Goal: Task Accomplishment & Management: Manage account settings

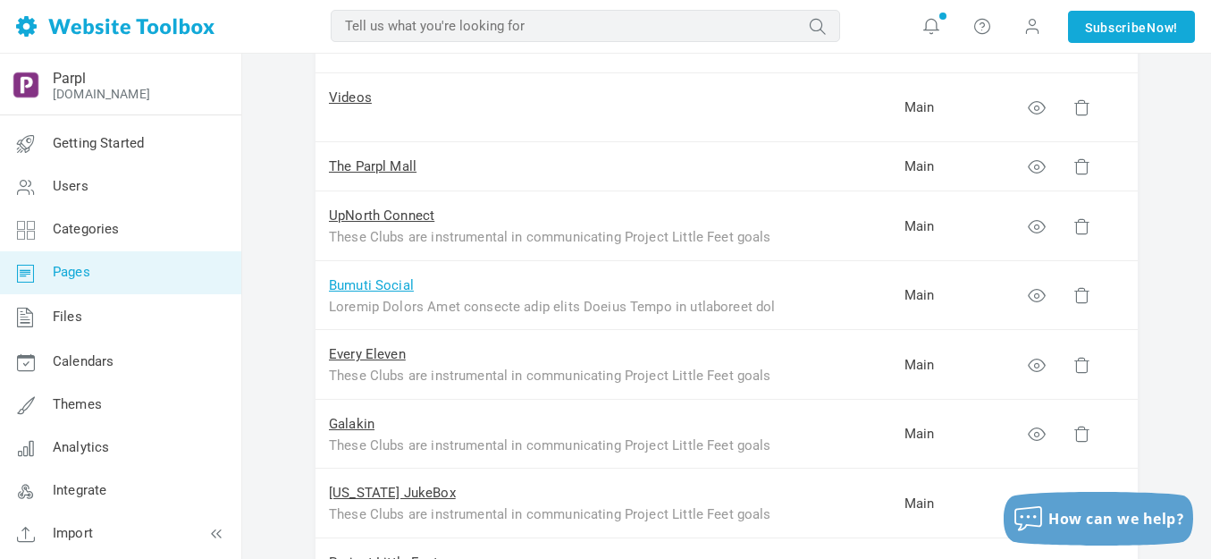
scroll to position [447, 0]
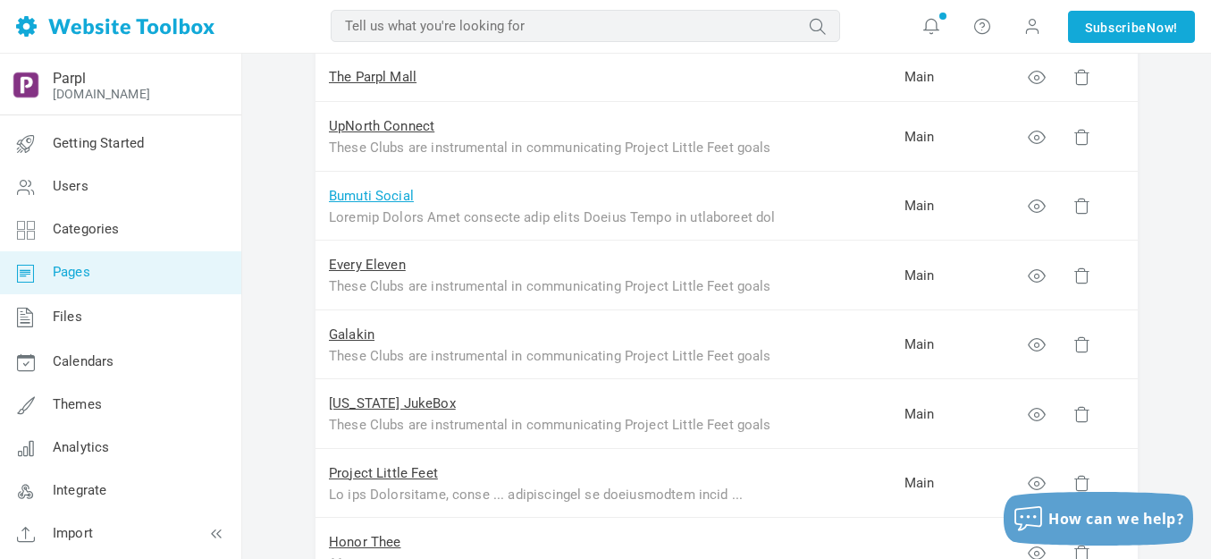
click at [378, 201] on link "Bumuti Social" at bounding box center [371, 196] width 85 height 16
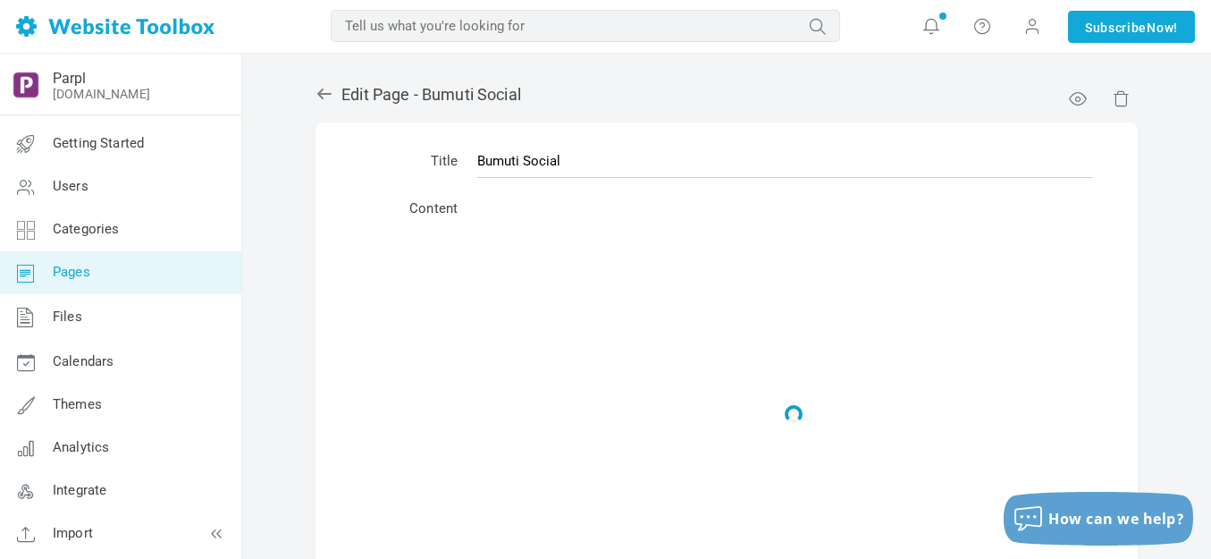
click at [79, 280] on span "Pages" at bounding box center [72, 272] width 38 height 16
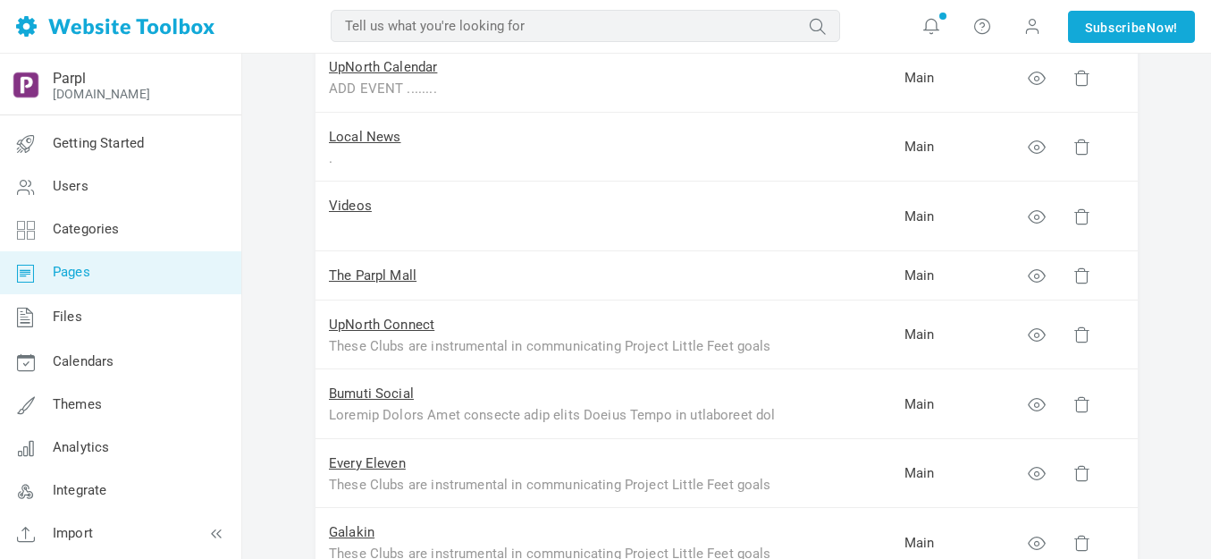
scroll to position [268, 0]
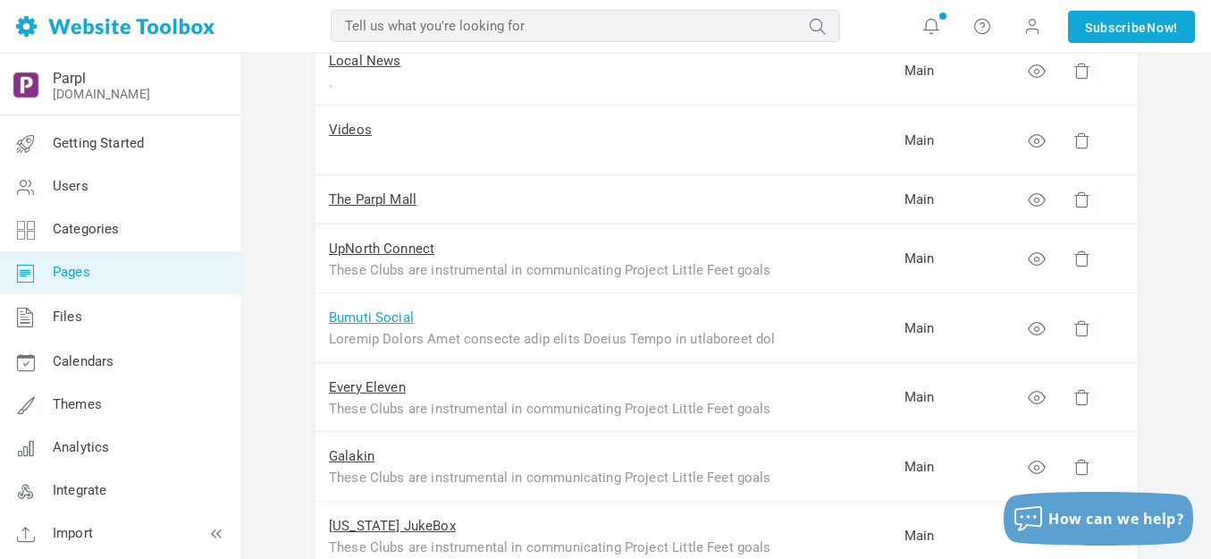
click at [361, 318] on link "Bumuti Social" at bounding box center [371, 317] width 85 height 16
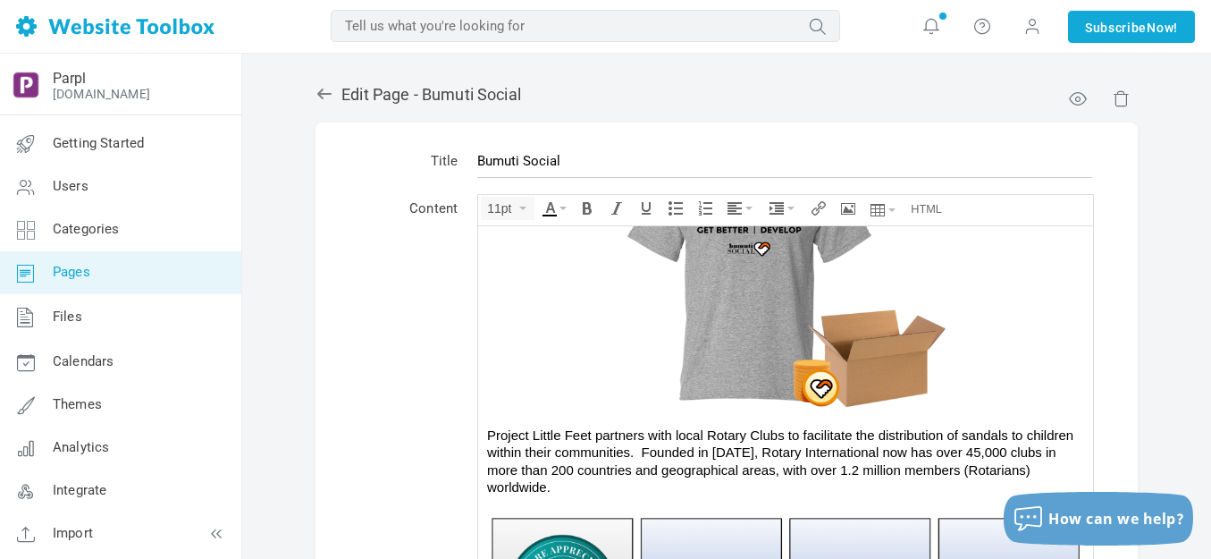
scroll to position [739, 0]
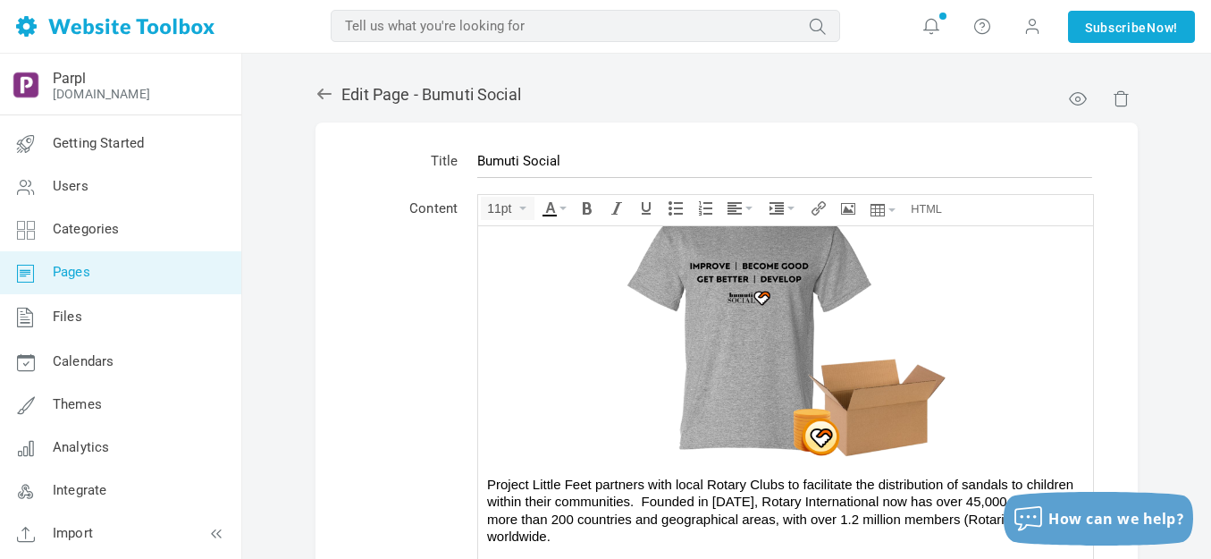
click at [712, 307] on img at bounding box center [785, 323] width 536 height 268
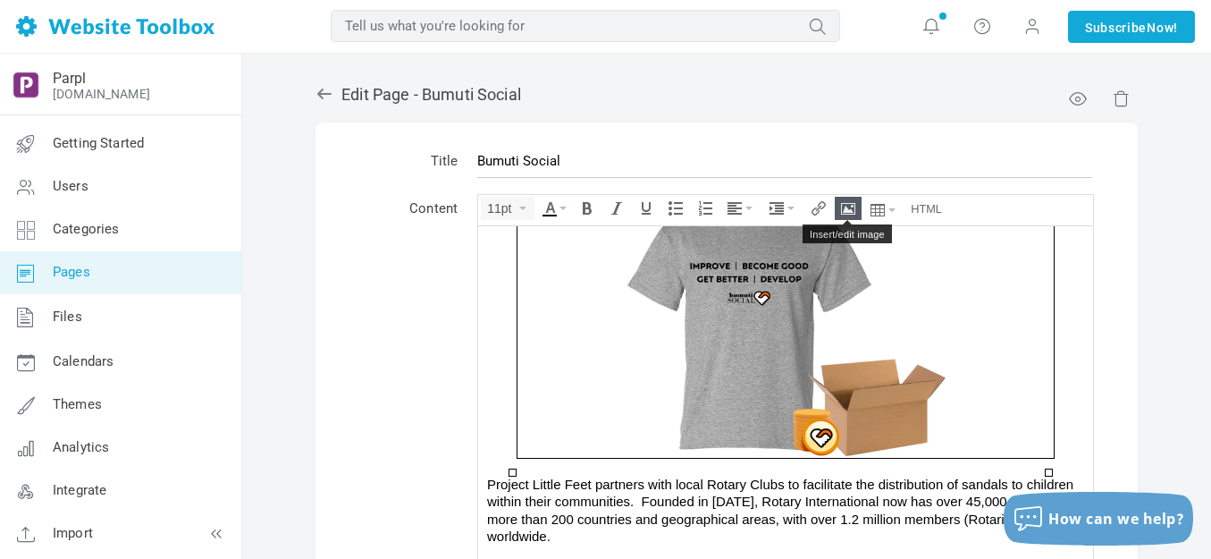
click at [844, 208] on icon "Insert/edit image" at bounding box center [848, 208] width 14 height 14
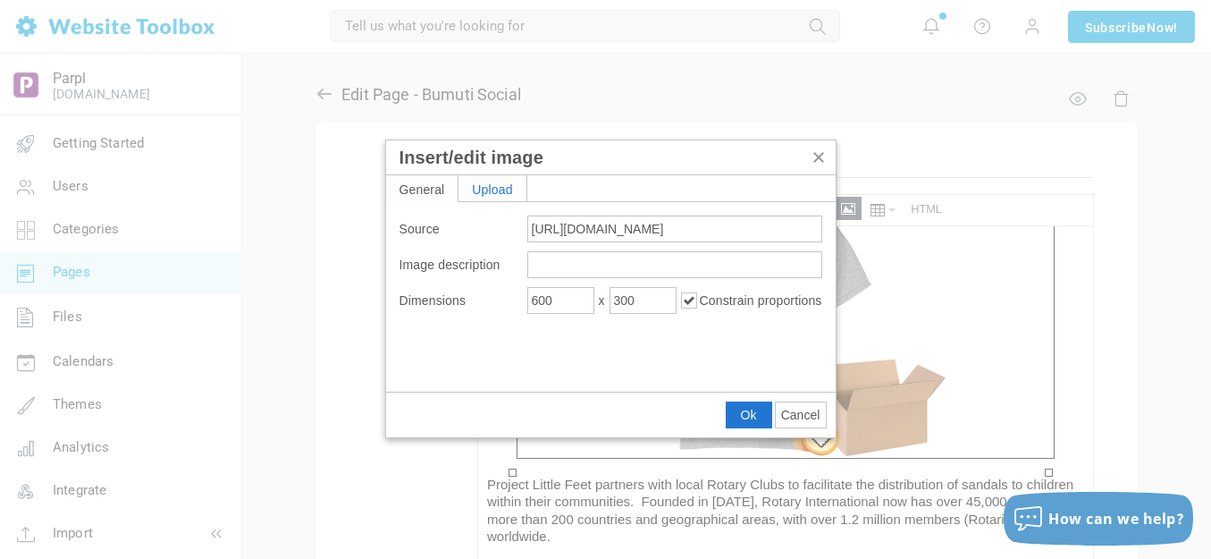
click at [506, 194] on div "Upload" at bounding box center [492, 188] width 68 height 26
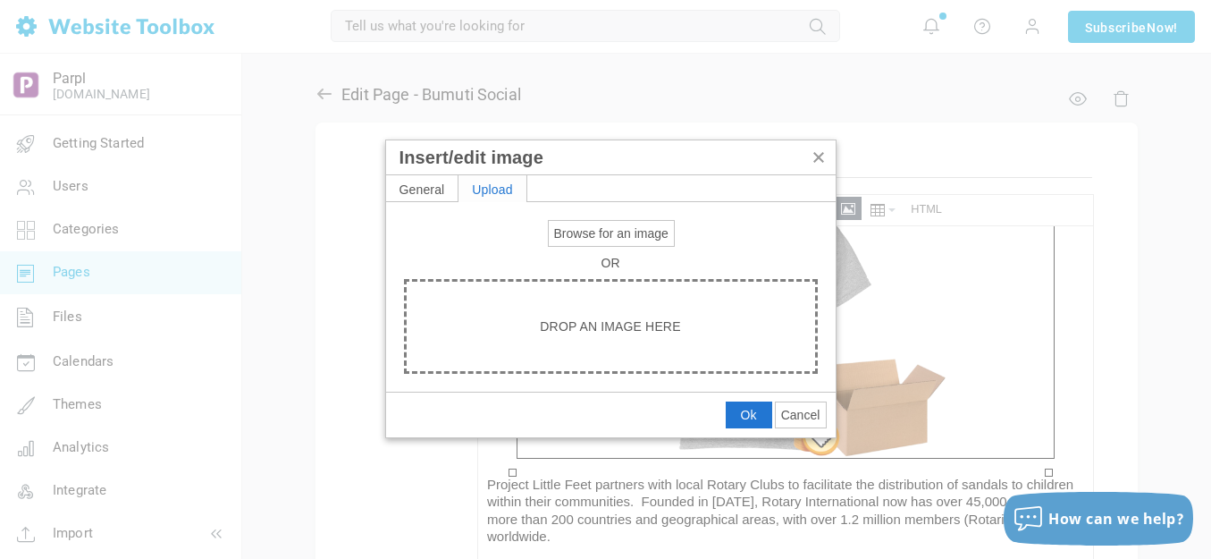
click at [581, 237] on span "Browse for an image" at bounding box center [611, 233] width 114 height 14
type input "C:\fakepath\Slide3.PNG"
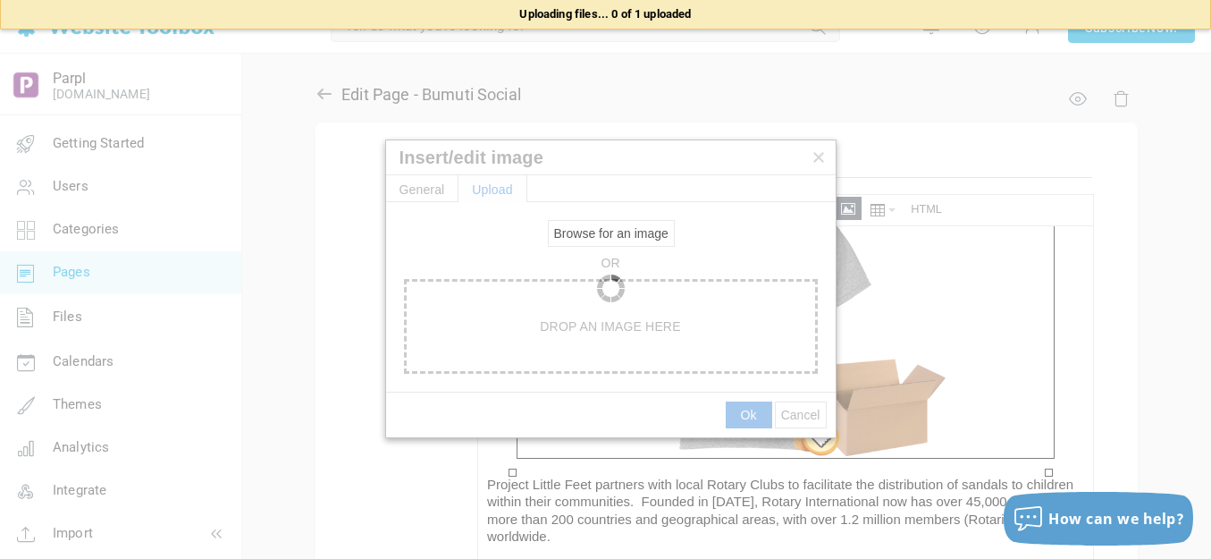
type input "[URL][DOMAIN_NAME]"
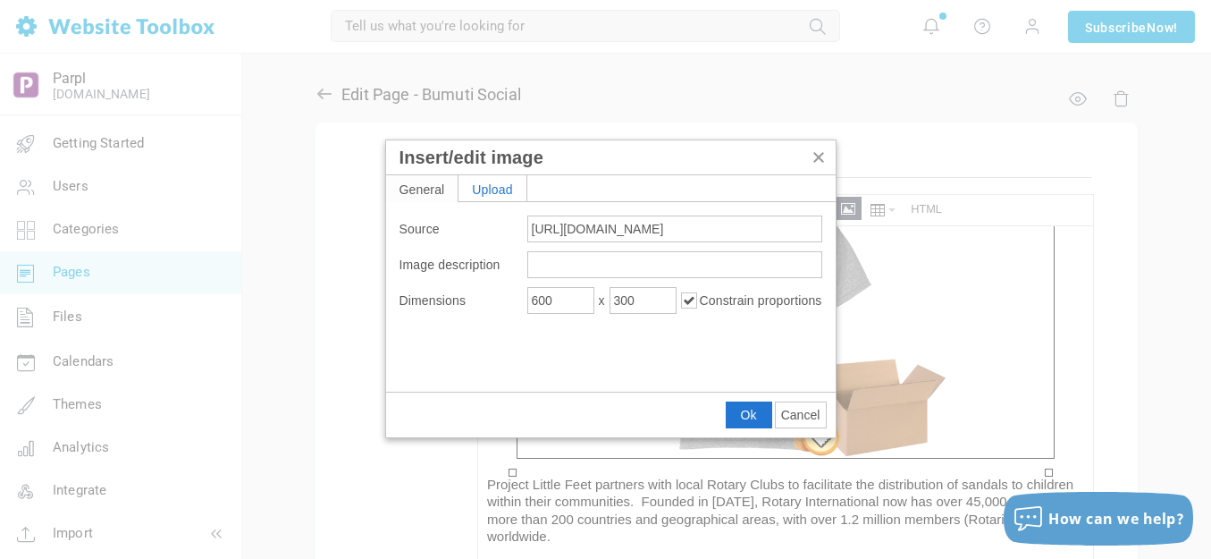
type input "1920"
type input "3072"
click at [581, 297] on input "1920" at bounding box center [560, 300] width 67 height 27
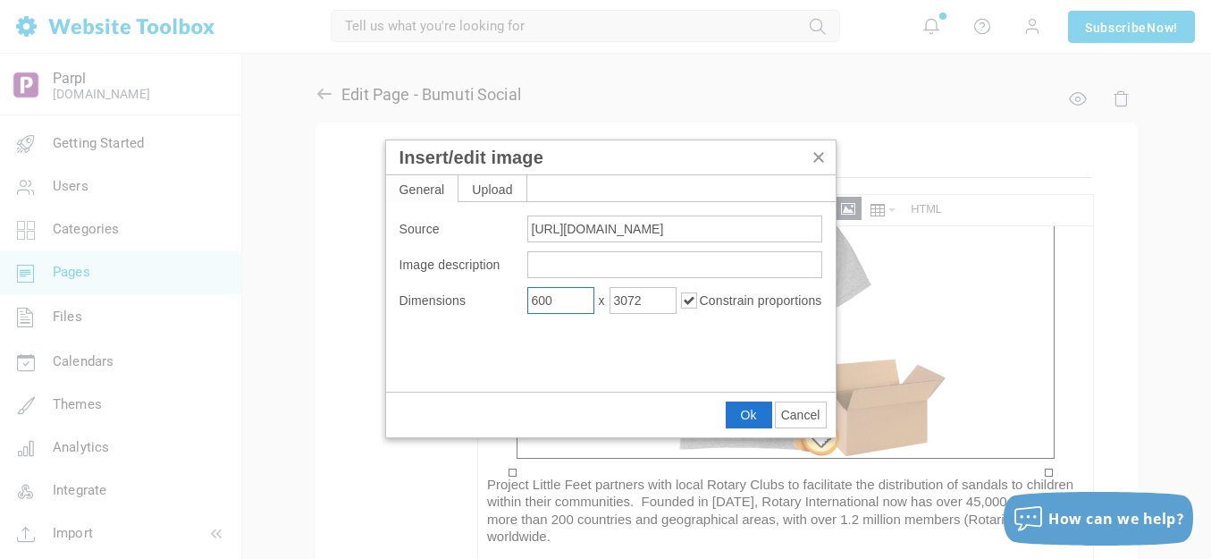
type input "600"
type input "960"
drag, startPoint x: 752, startPoint y: 411, endPoint x: 273, endPoint y: 184, distance: 530.1
click at [752, 411] on span "Ok" at bounding box center [749, 415] width 16 height 14
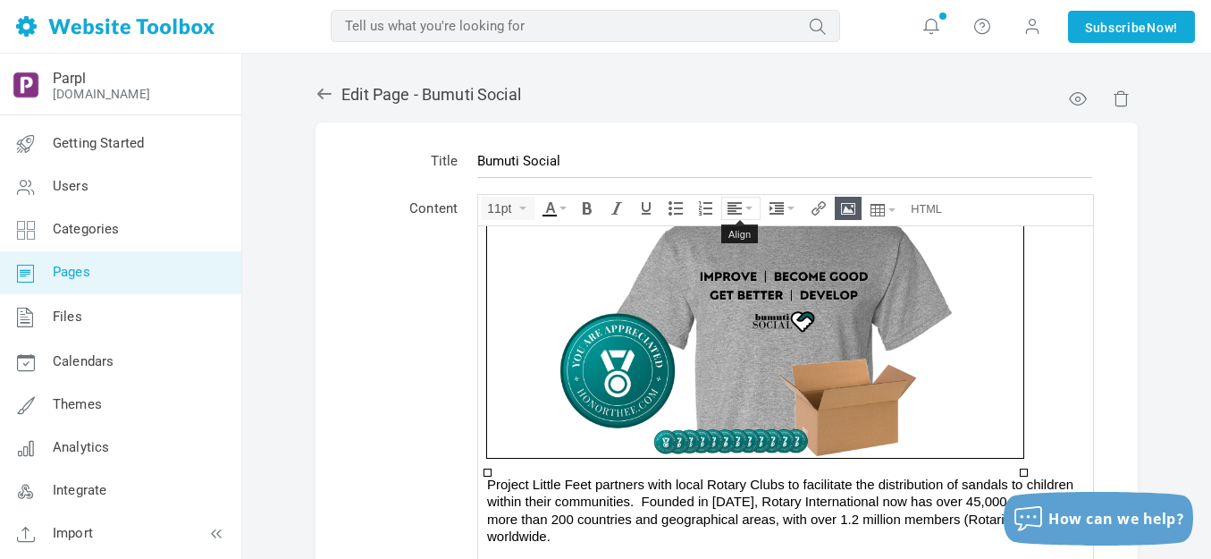
click at [752, 208] on icon "Align" at bounding box center [748, 208] width 7 height 4
drag, startPoint x: 740, startPoint y: 264, endPoint x: 260, endPoint y: 38, distance: 530.5
click at [740, 264] on icon at bounding box center [737, 262] width 18 height 14
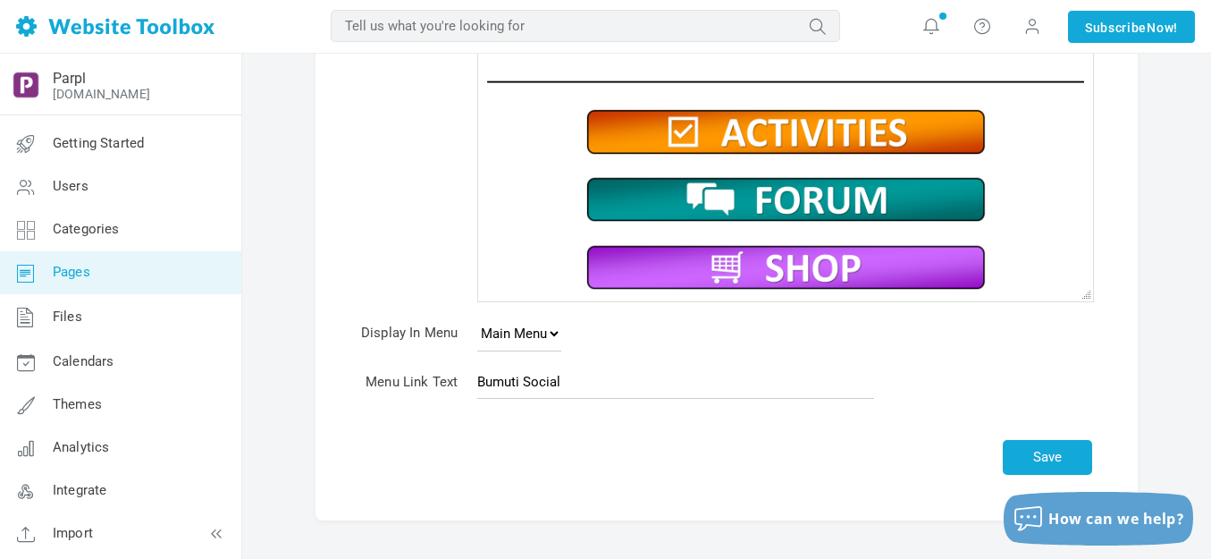
scroll to position [384, 0]
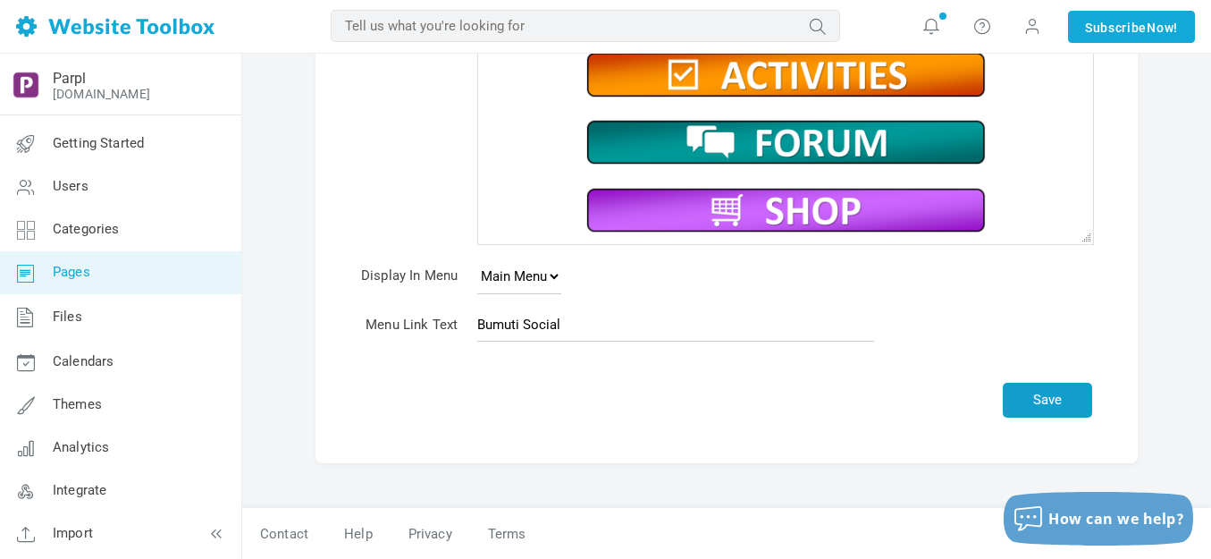
click at [1053, 393] on button "Save" at bounding box center [1047, 399] width 89 height 35
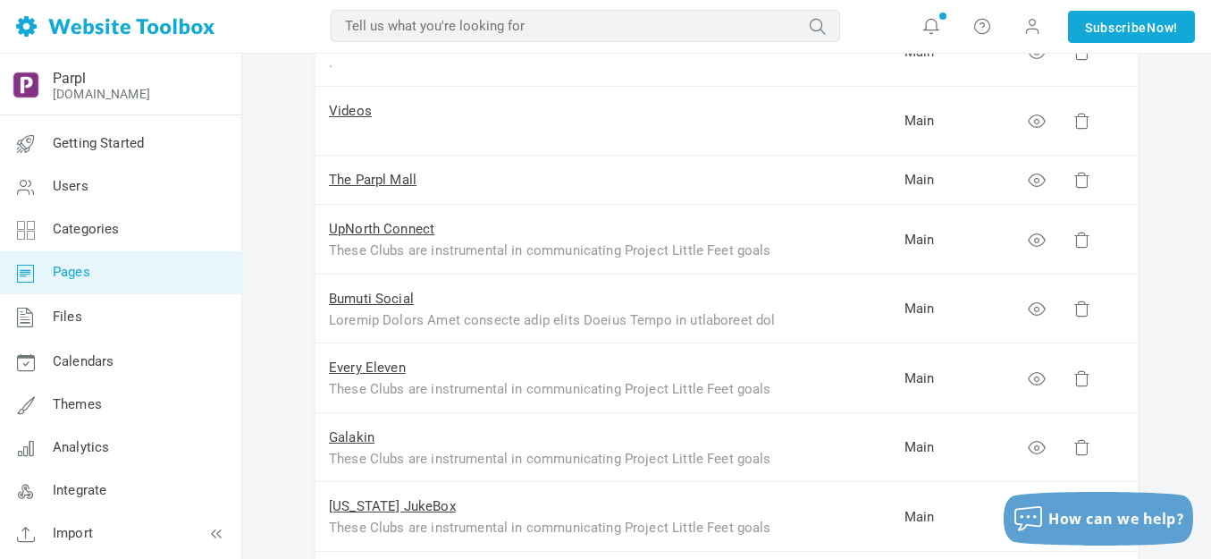
scroll to position [357, 0]
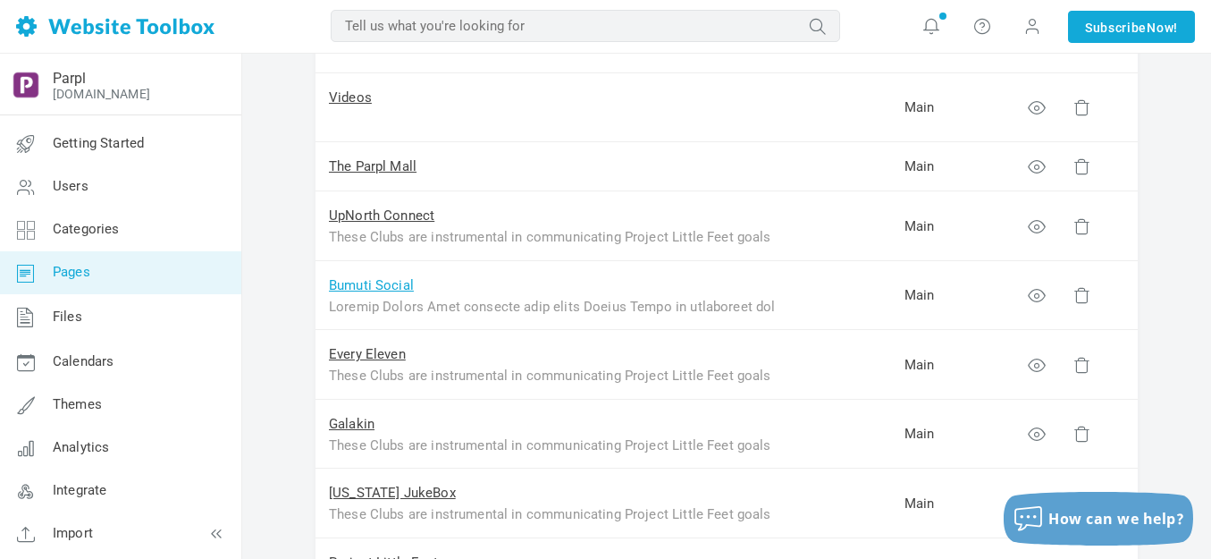
click at [370, 285] on link "Bumuti Social" at bounding box center [371, 285] width 85 height 16
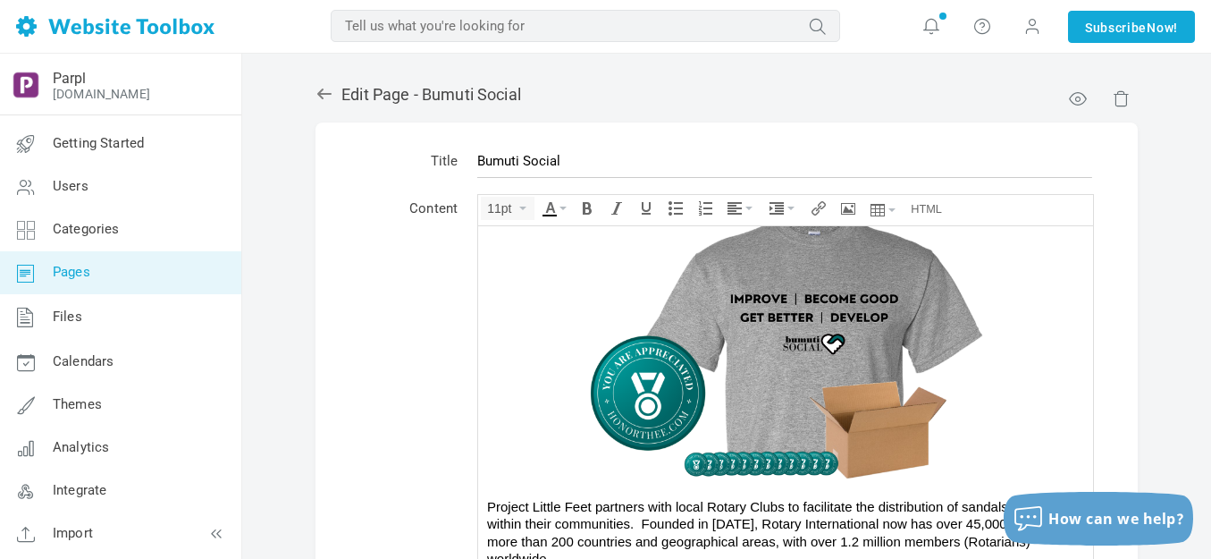
scroll to position [710, 0]
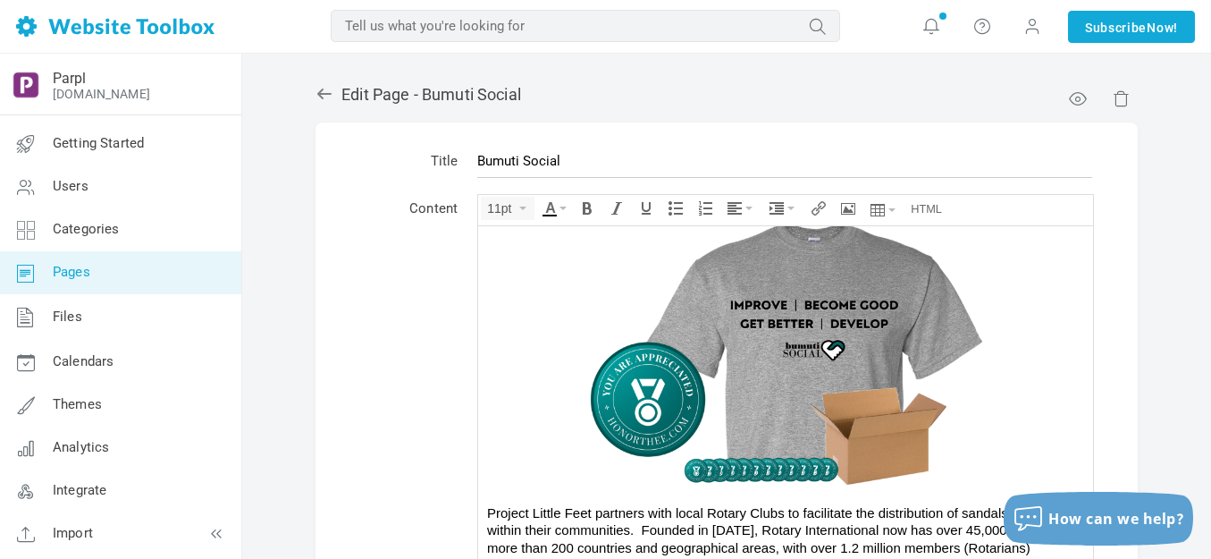
click at [734, 334] on img at bounding box center [785, 351] width 536 height 268
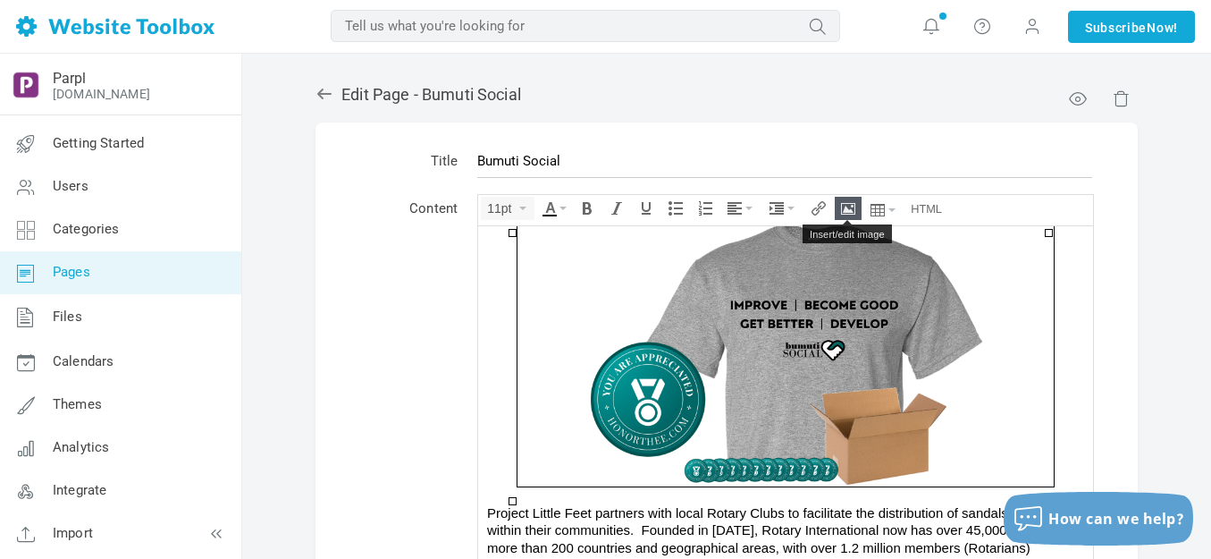
click at [847, 208] on icon "Insert/edit image" at bounding box center [848, 208] width 14 height 14
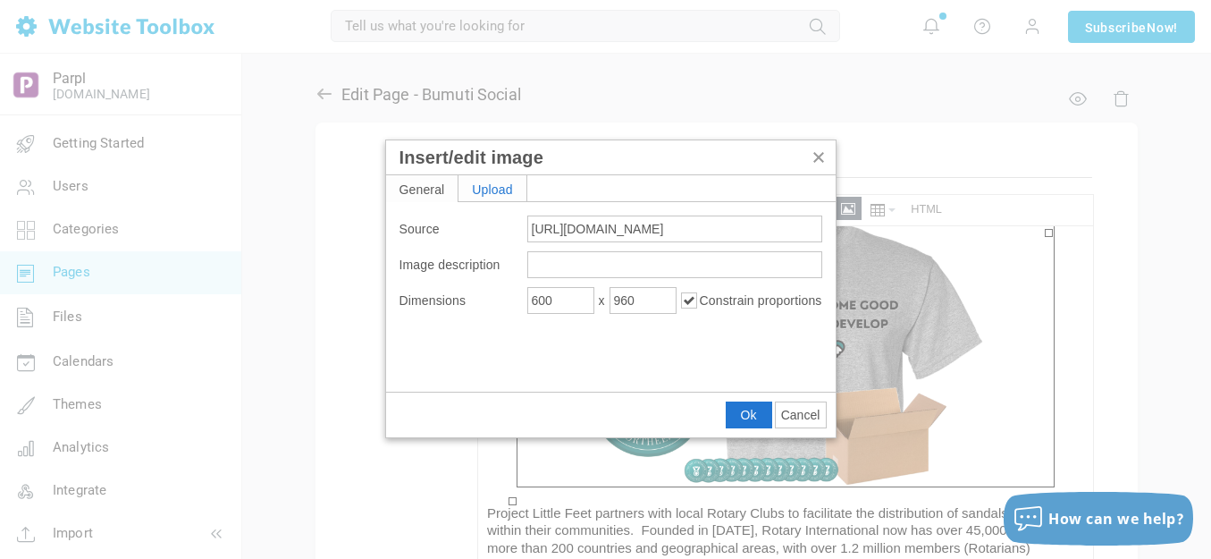
click at [509, 188] on div "Upload" at bounding box center [492, 188] width 68 height 26
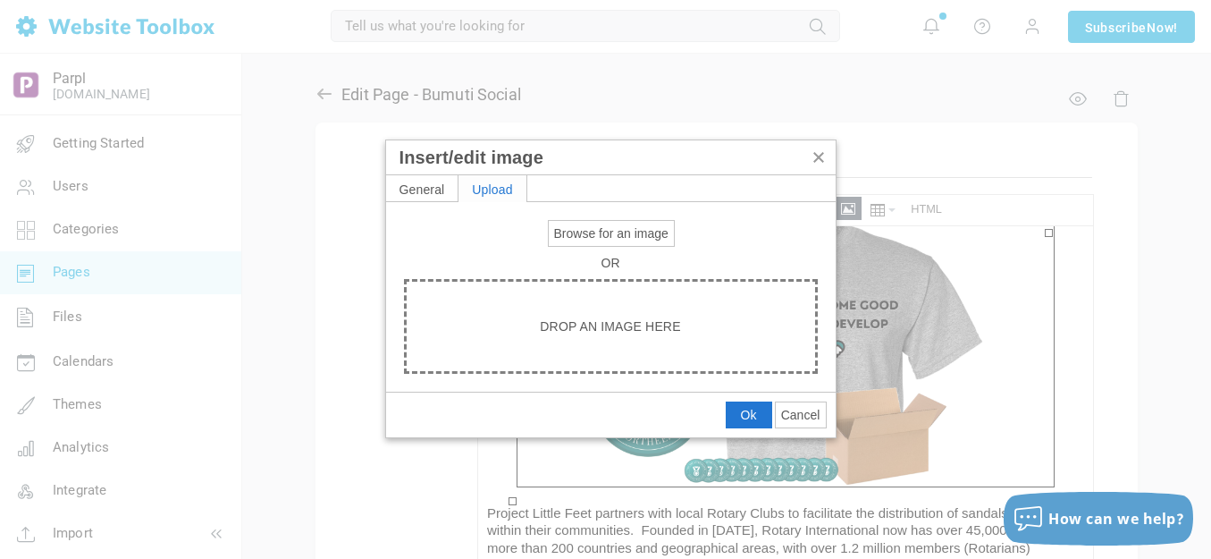
click at [606, 231] on span "Browse for an image" at bounding box center [611, 233] width 114 height 14
type input "C:\fakepath\Slide3.PNG"
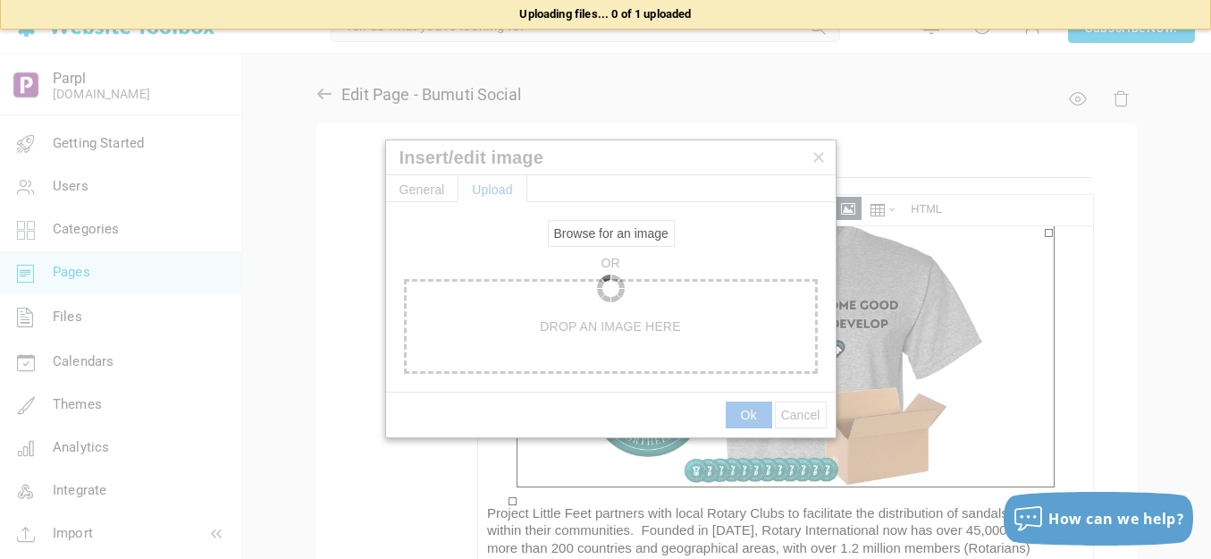
type input "https://d28lcup14p4e72.cloudfront.net/286758%2F9506296%2FSlide3.png"
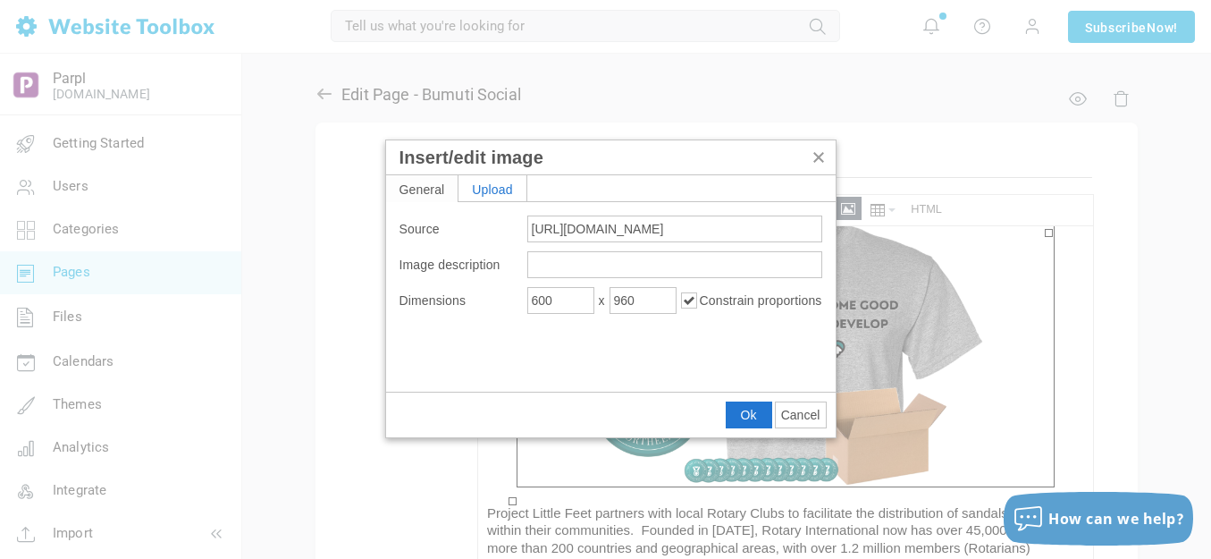
type input "1920"
type input "3072"
click at [551, 304] on input "1920" at bounding box center [560, 300] width 67 height 27
type input "600"
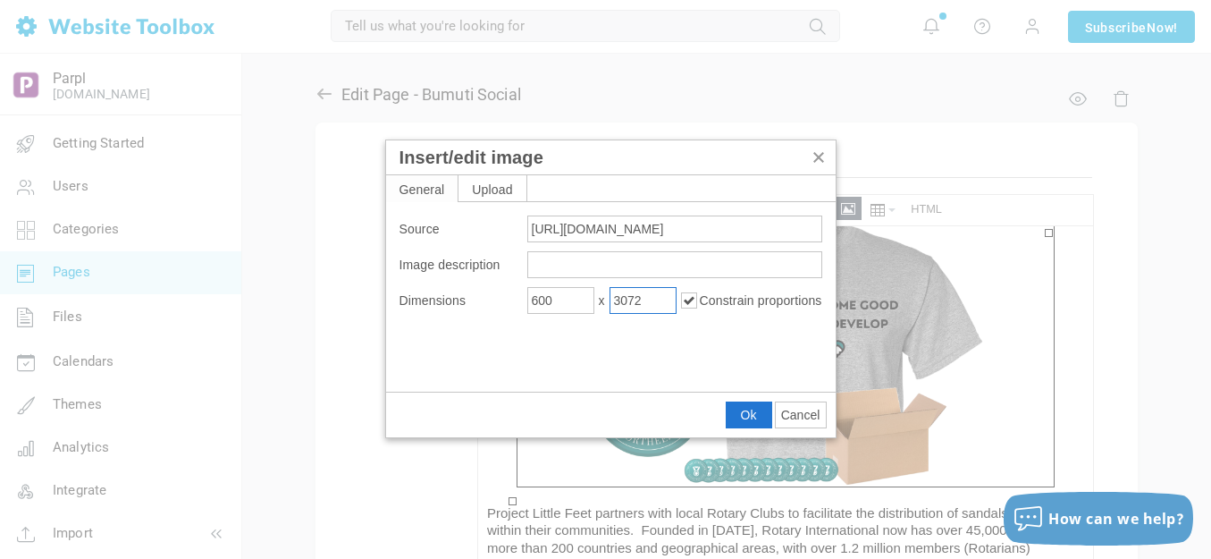
type input "960"
click at [745, 415] on span "Ok" at bounding box center [749, 415] width 16 height 14
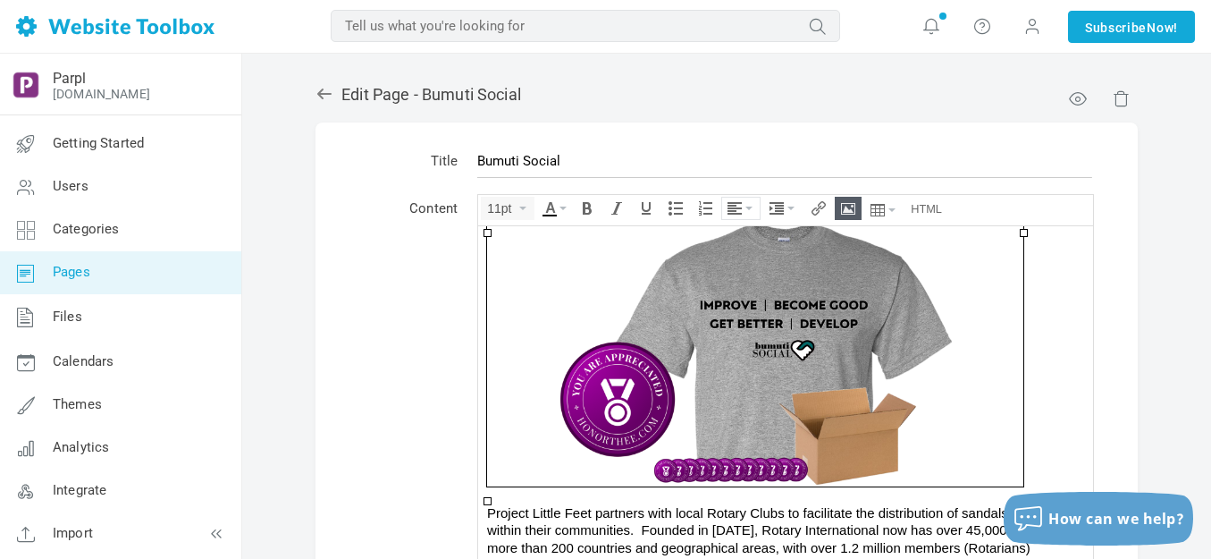
click at [749, 206] on icon "Align" at bounding box center [748, 208] width 7 height 4
click at [737, 264] on icon at bounding box center [737, 262] width 18 height 14
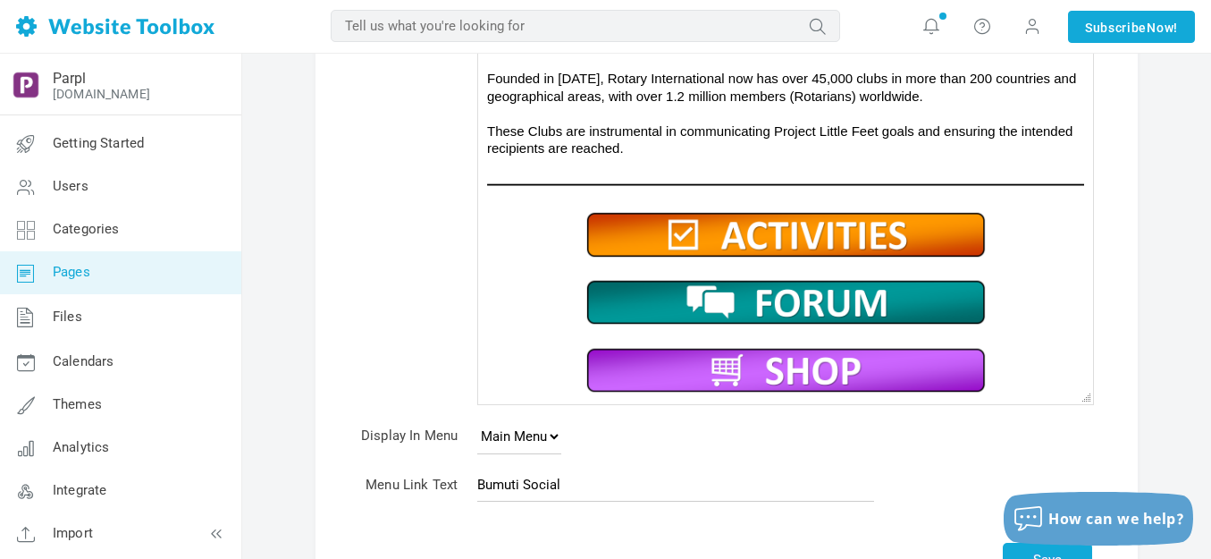
scroll to position [384, 0]
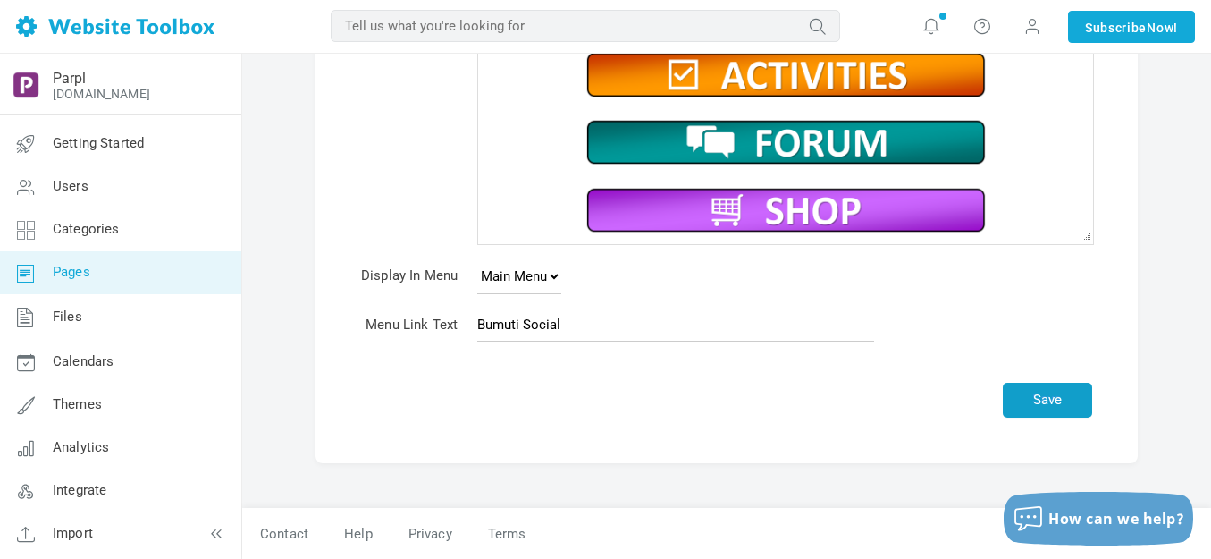
drag, startPoint x: 1040, startPoint y: 398, endPoint x: 972, endPoint y: 288, distance: 129.2
click at [1042, 398] on button "Save" at bounding box center [1047, 399] width 89 height 35
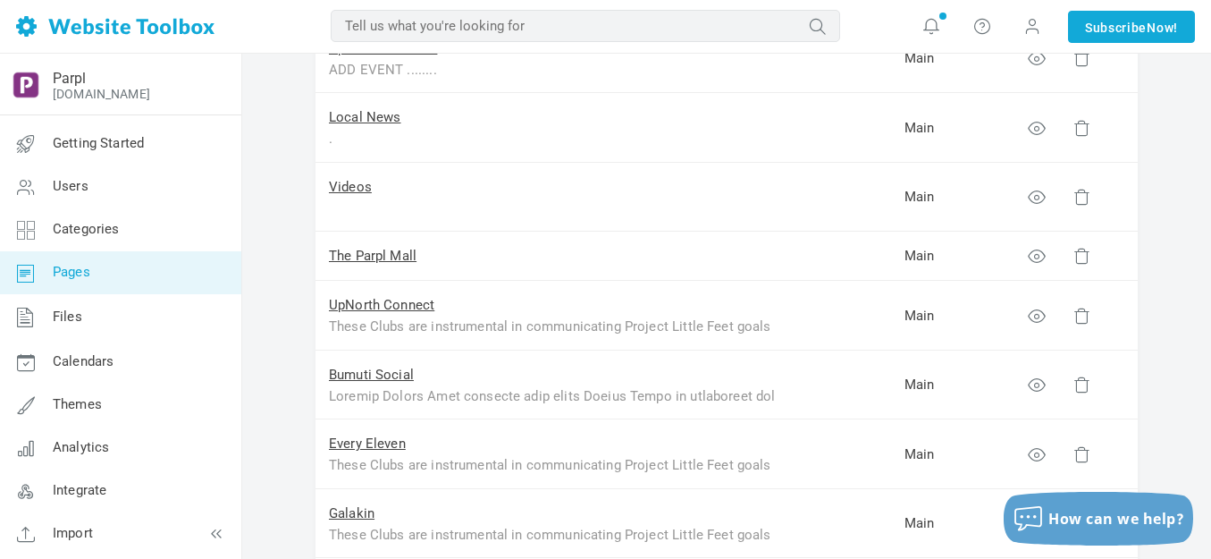
scroll to position [357, 0]
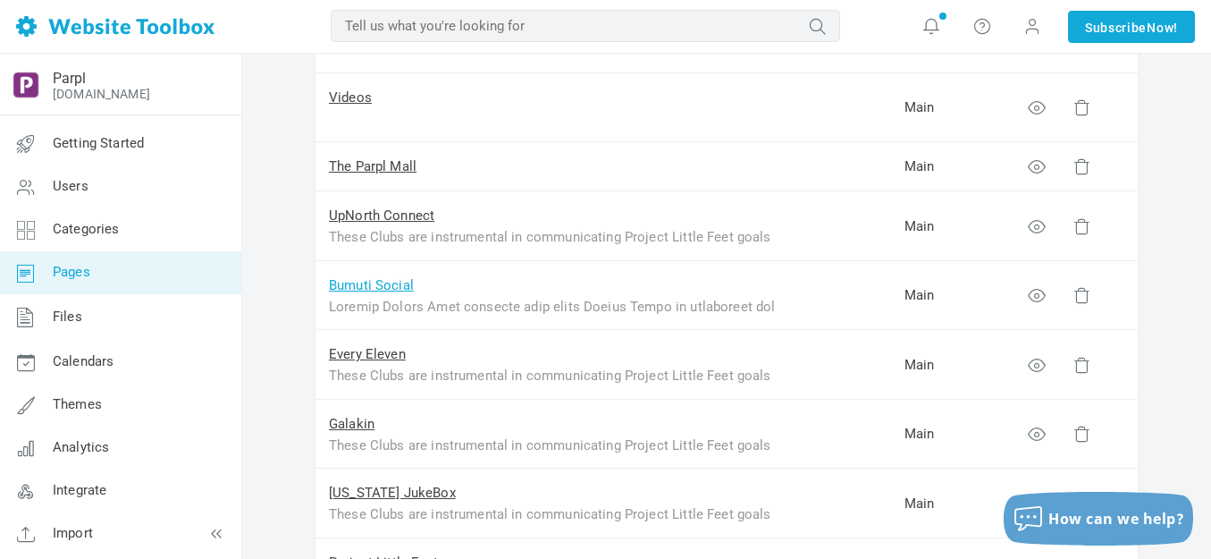
click at [373, 282] on link "Bumuti Social" at bounding box center [371, 285] width 85 height 16
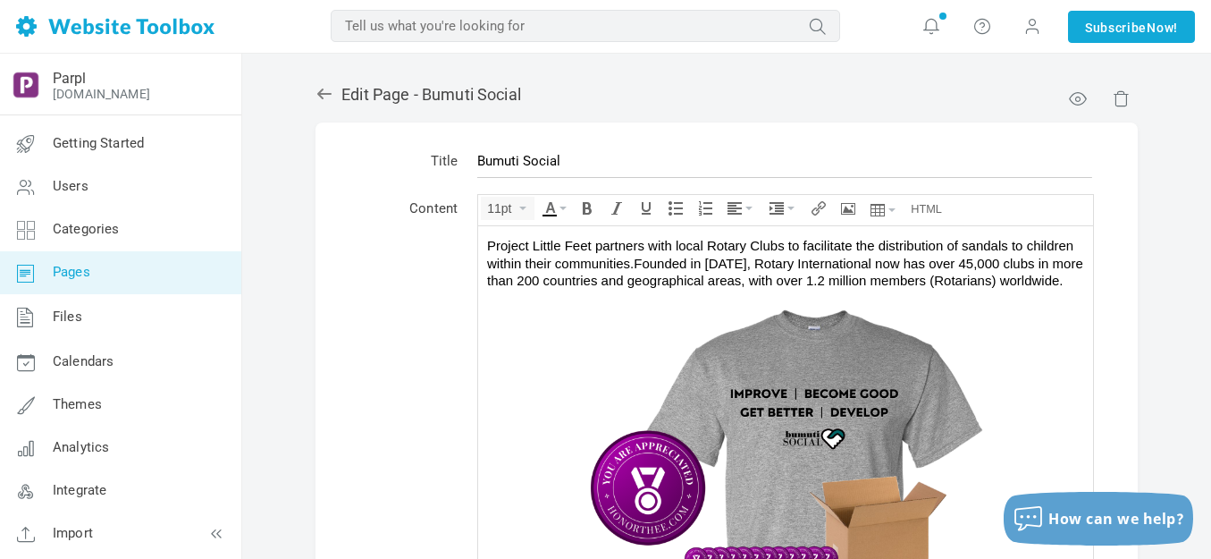
scroll to position [710, 0]
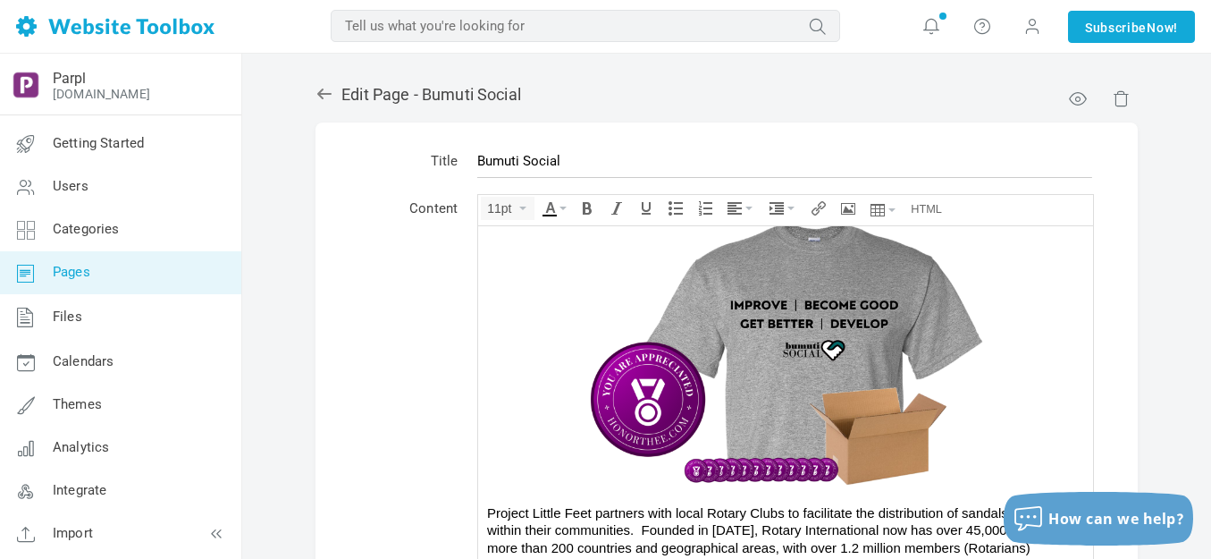
click at [741, 341] on img at bounding box center [785, 351] width 536 height 268
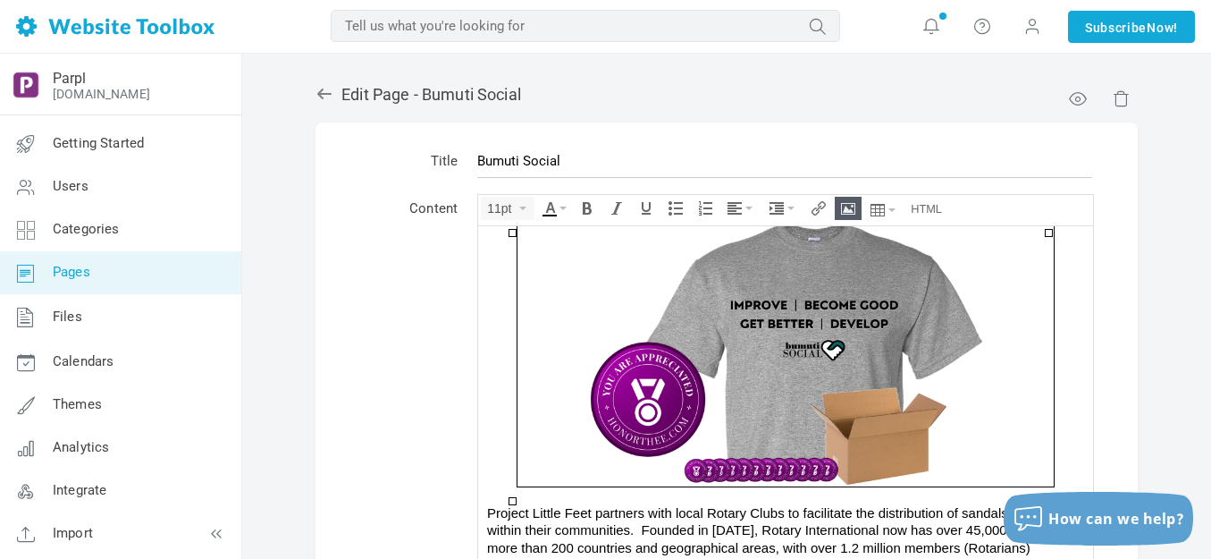
click at [847, 210] on icon "Insert/edit image" at bounding box center [848, 208] width 14 height 14
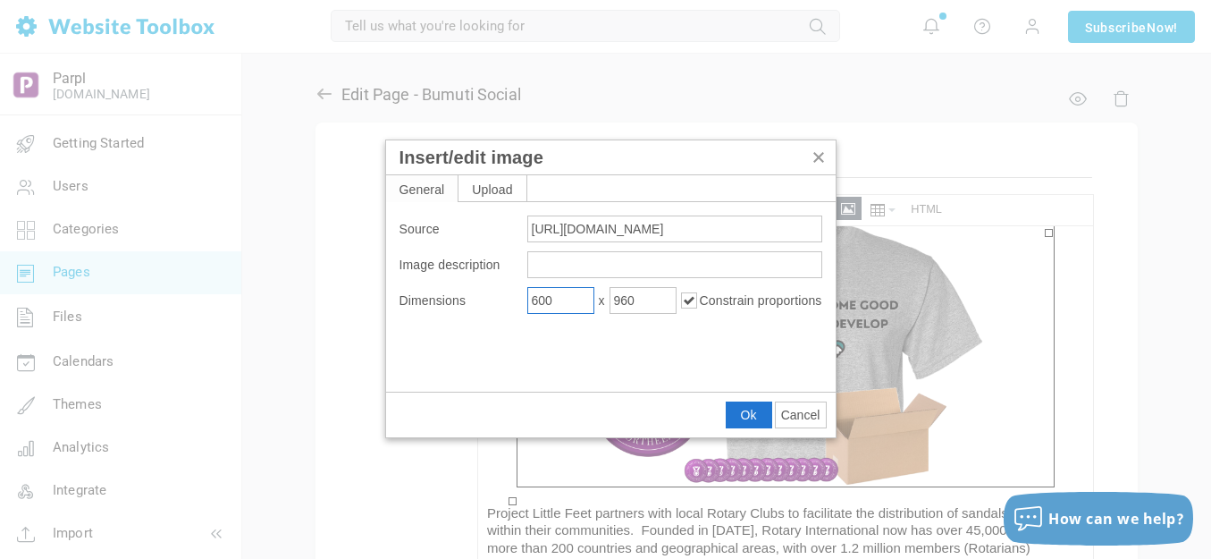
click at [565, 300] on input "600" at bounding box center [560, 300] width 67 height 27
click at [566, 300] on input "600" at bounding box center [560, 300] width 67 height 27
type input "700"
type input "1120"
click at [757, 404] on button "Ok" at bounding box center [749, 414] width 45 height 25
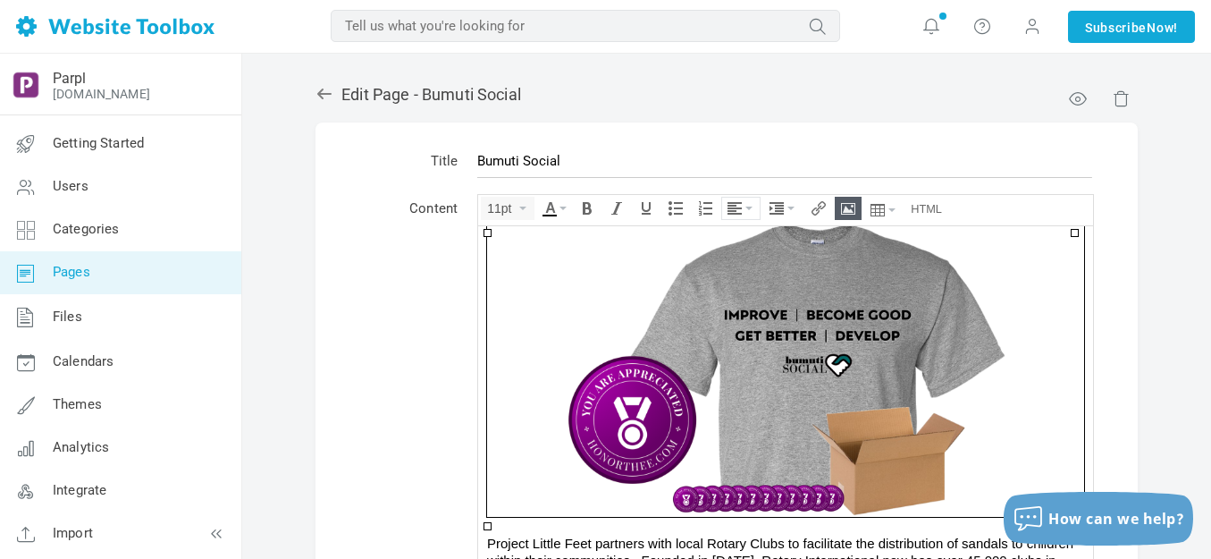
click at [748, 208] on icon "Align" at bounding box center [748, 208] width 7 height 4
click at [741, 256] on icon at bounding box center [737, 262] width 18 height 14
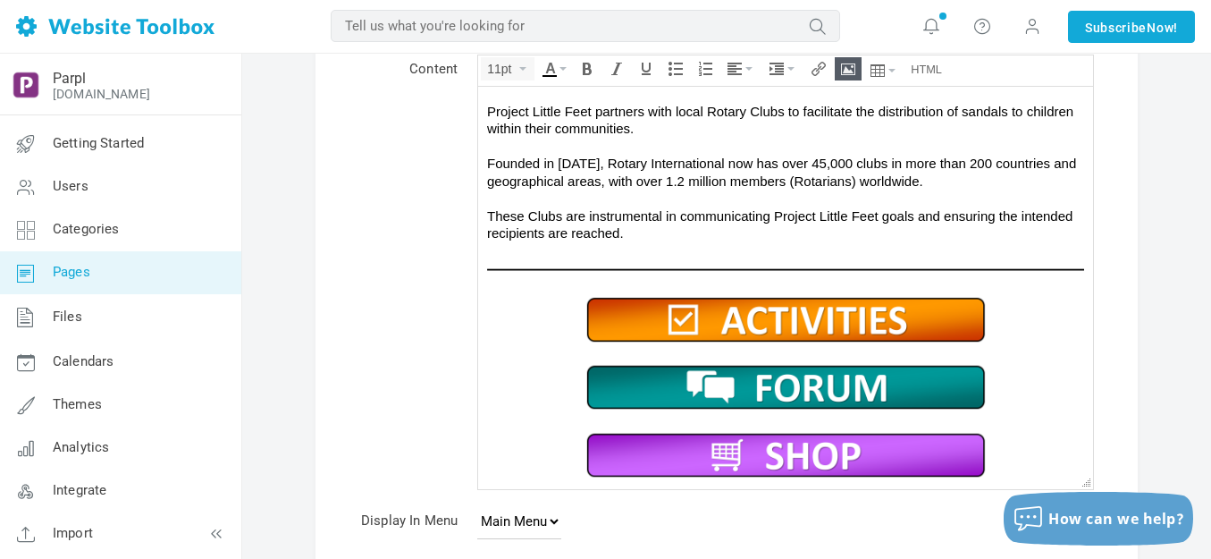
scroll to position [384, 0]
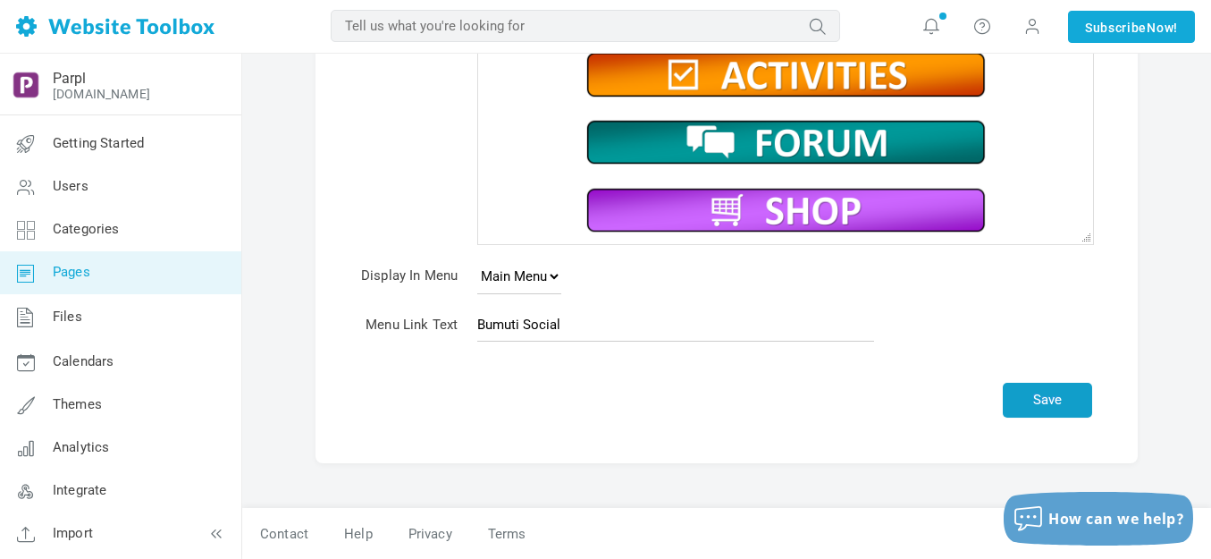
click at [1034, 395] on button "Save" at bounding box center [1047, 399] width 89 height 35
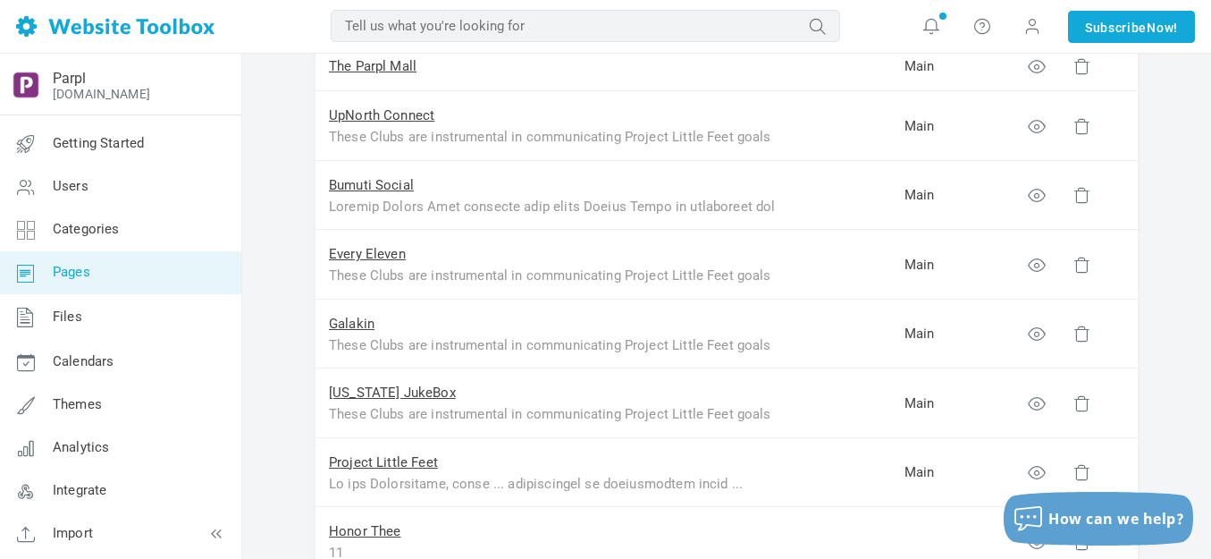
scroll to position [447, 0]
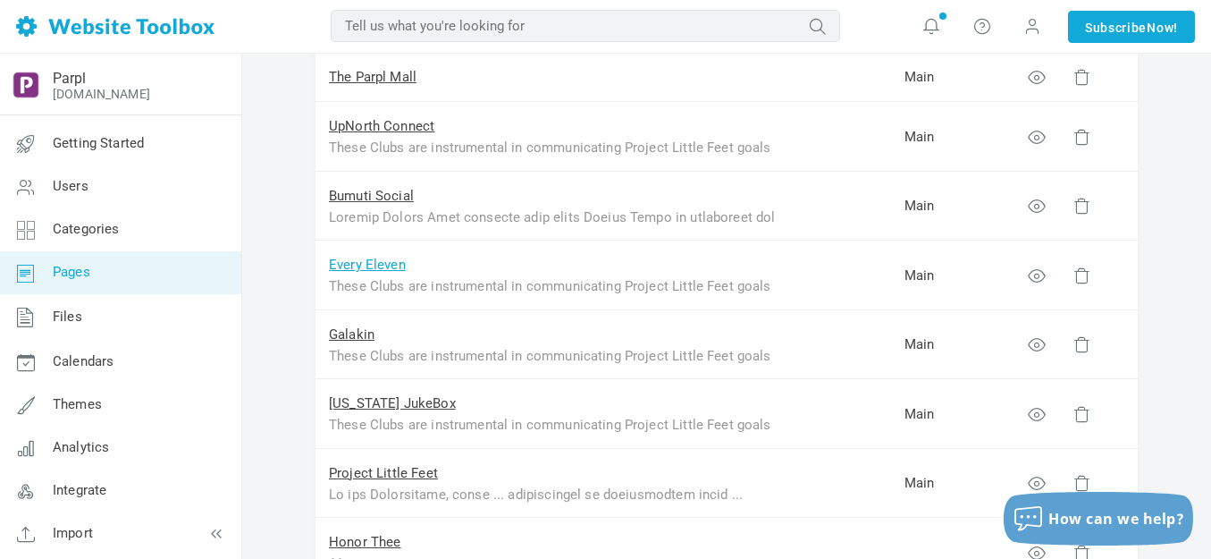
click at [389, 261] on link "Every Eleven" at bounding box center [367, 264] width 77 height 16
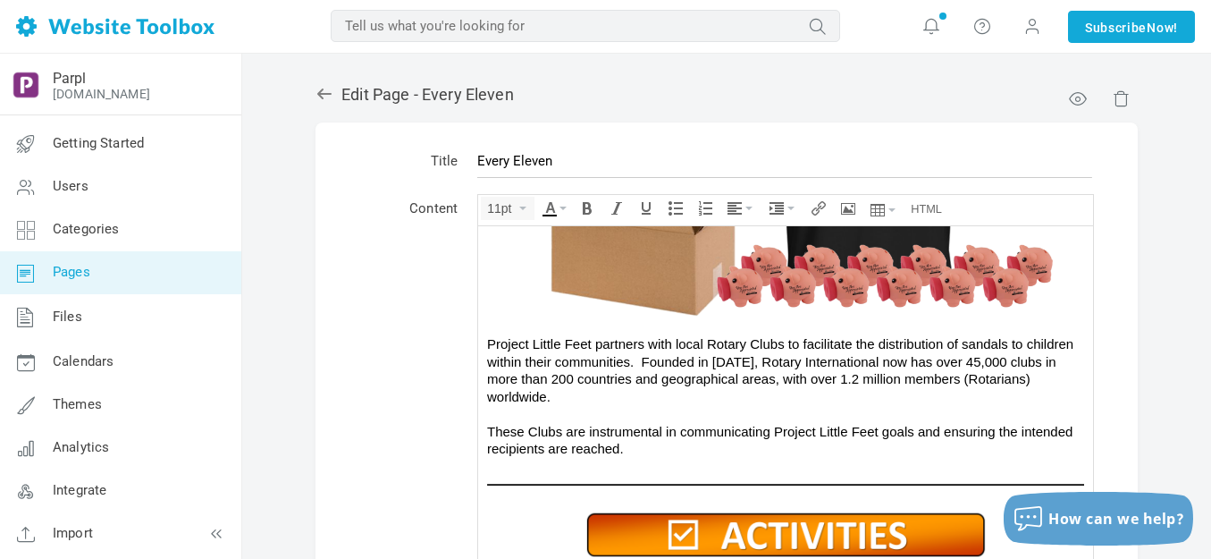
scroll to position [654, 0]
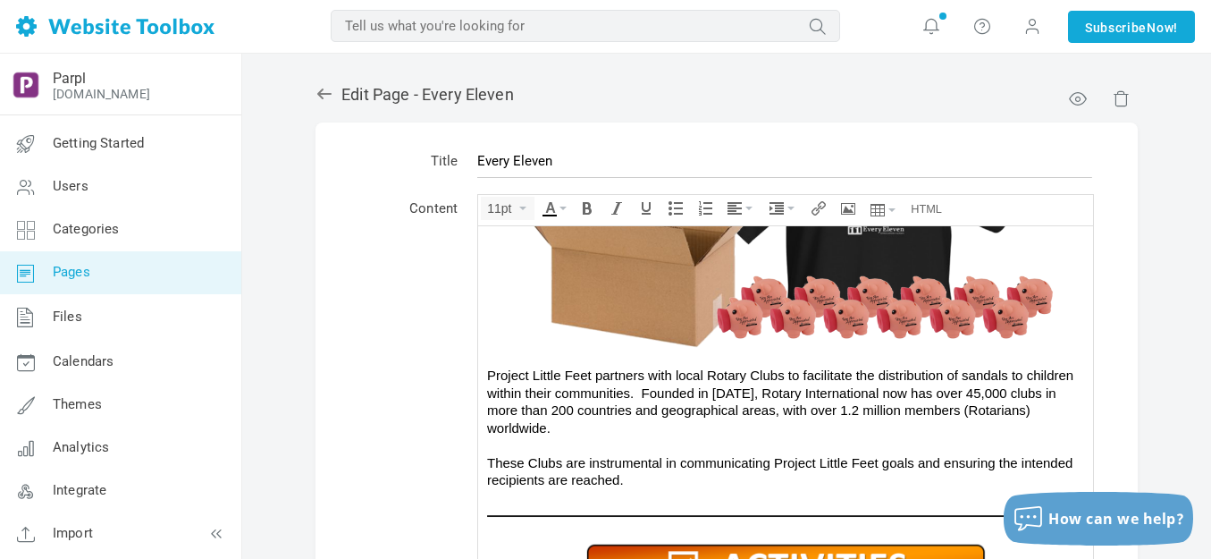
click at [664, 295] on img at bounding box center [785, 214] width 536 height 268
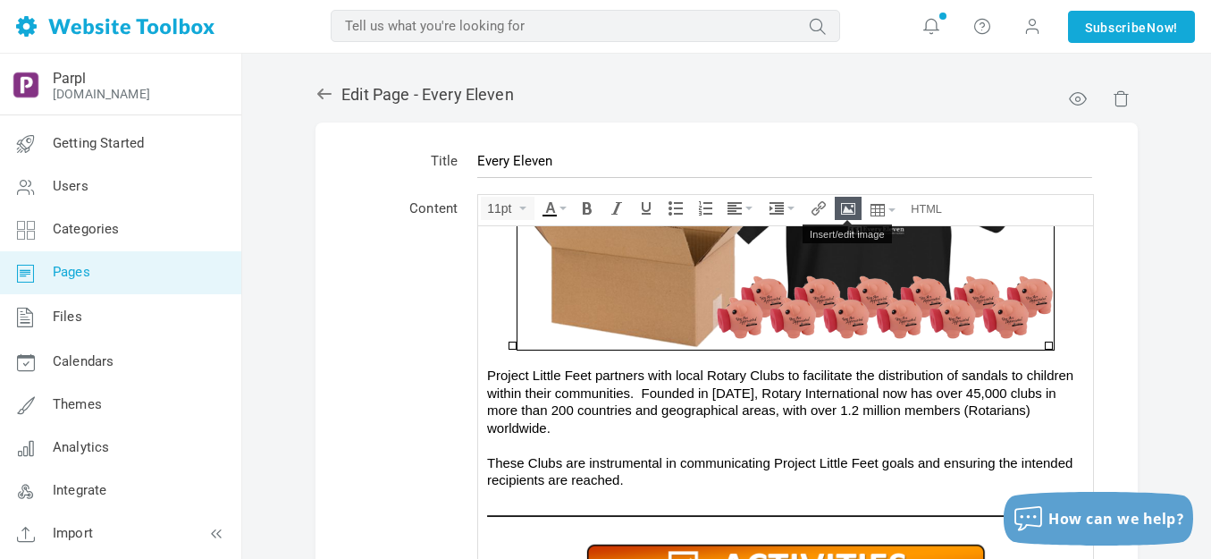
click at [842, 212] on icon "Insert/edit image" at bounding box center [848, 208] width 14 height 14
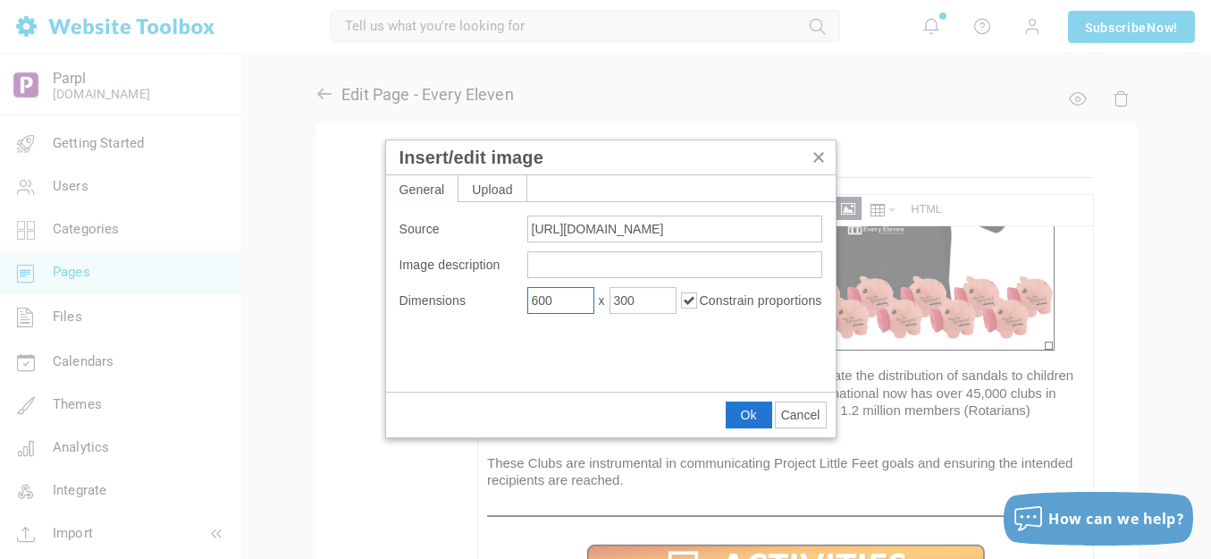
click at [585, 296] on input "600" at bounding box center [560, 300] width 67 height 27
type input "700"
type input "350"
click at [754, 413] on span "Ok" at bounding box center [749, 415] width 16 height 14
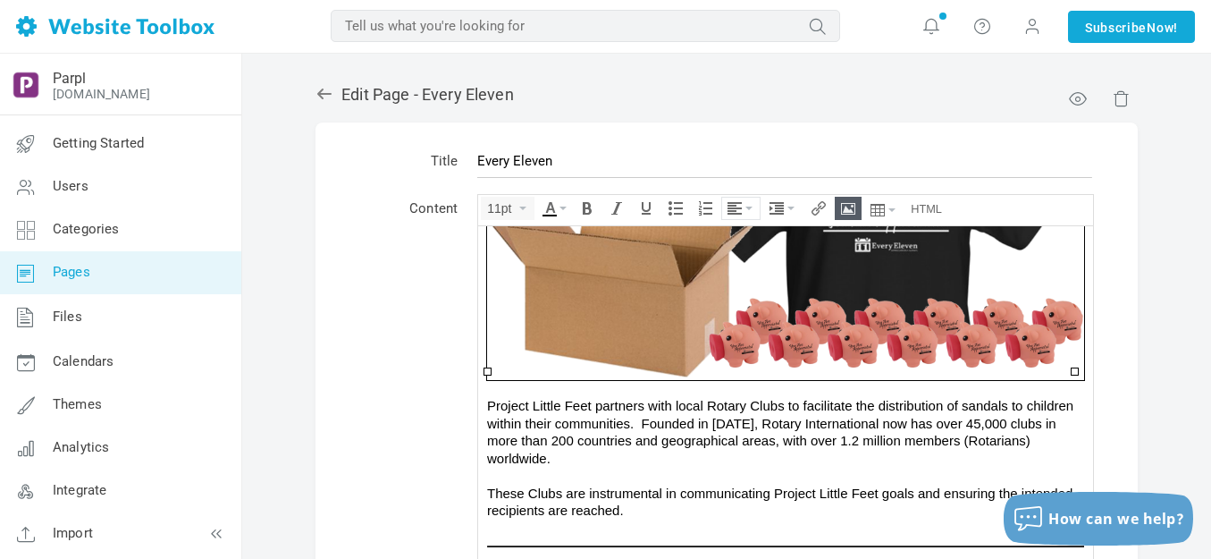
click at [748, 207] on icon "Align" at bounding box center [748, 208] width 7 height 4
click at [736, 260] on icon at bounding box center [737, 262] width 18 height 14
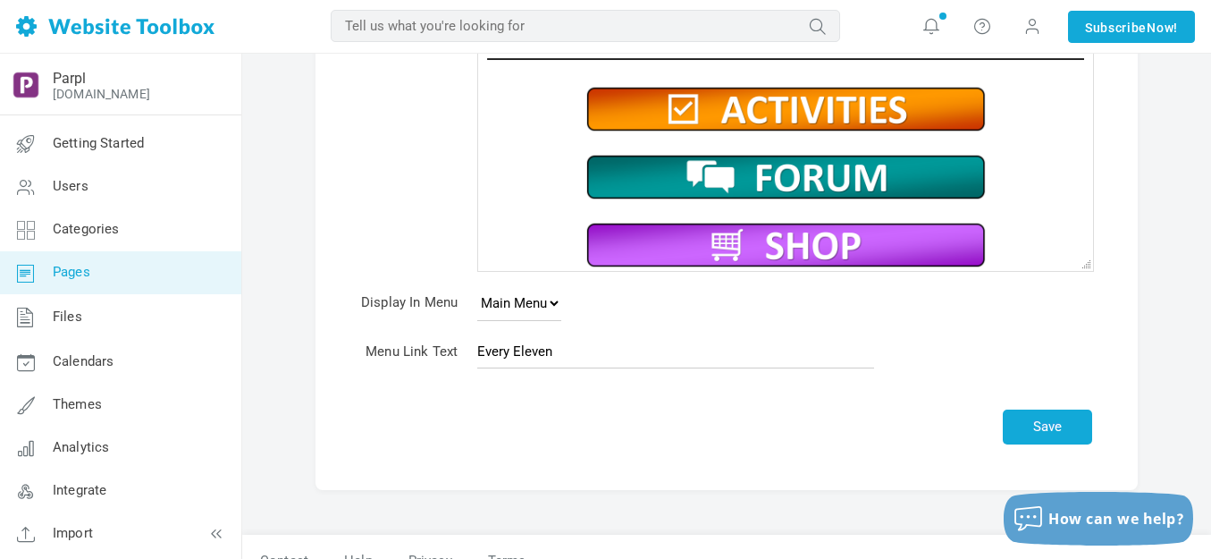
scroll to position [384, 0]
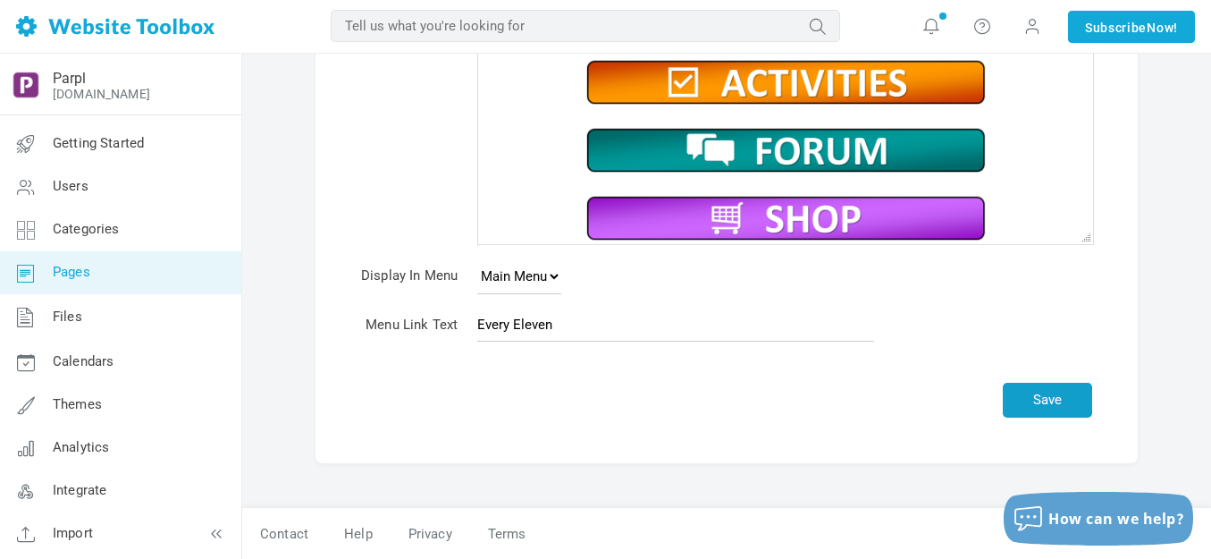
click at [1038, 392] on button "Save" at bounding box center [1047, 399] width 89 height 35
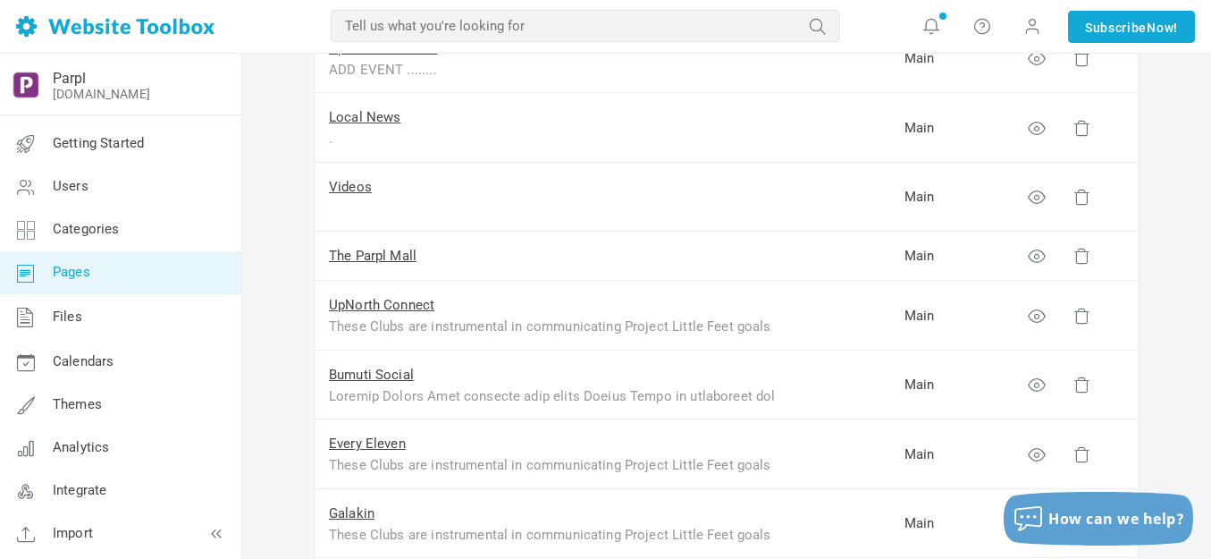
scroll to position [357, 0]
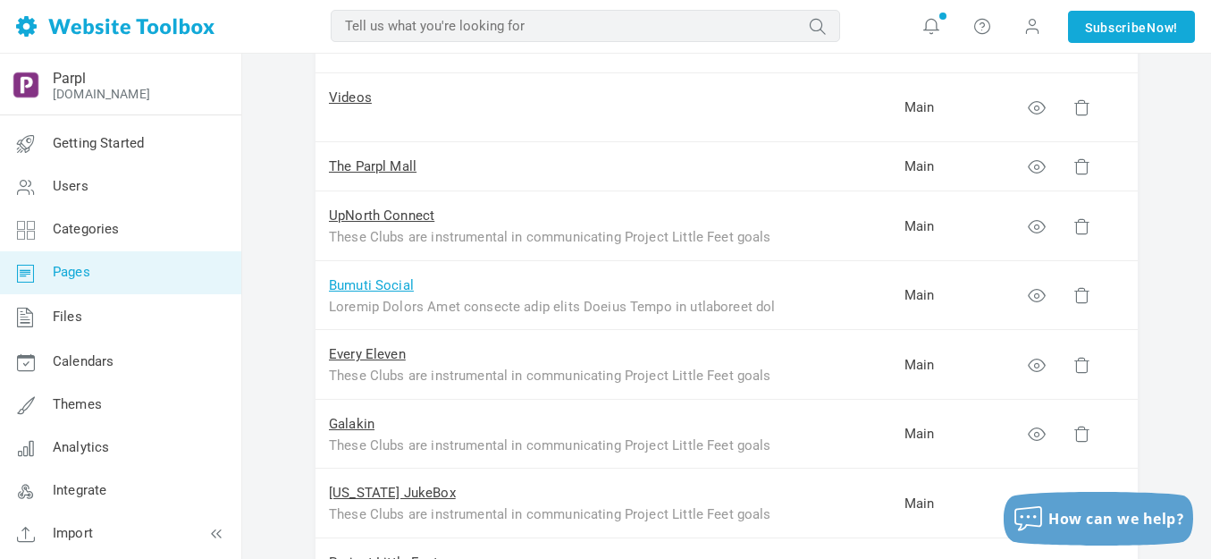
click at [367, 285] on link "Bumuti Social" at bounding box center [371, 285] width 85 height 16
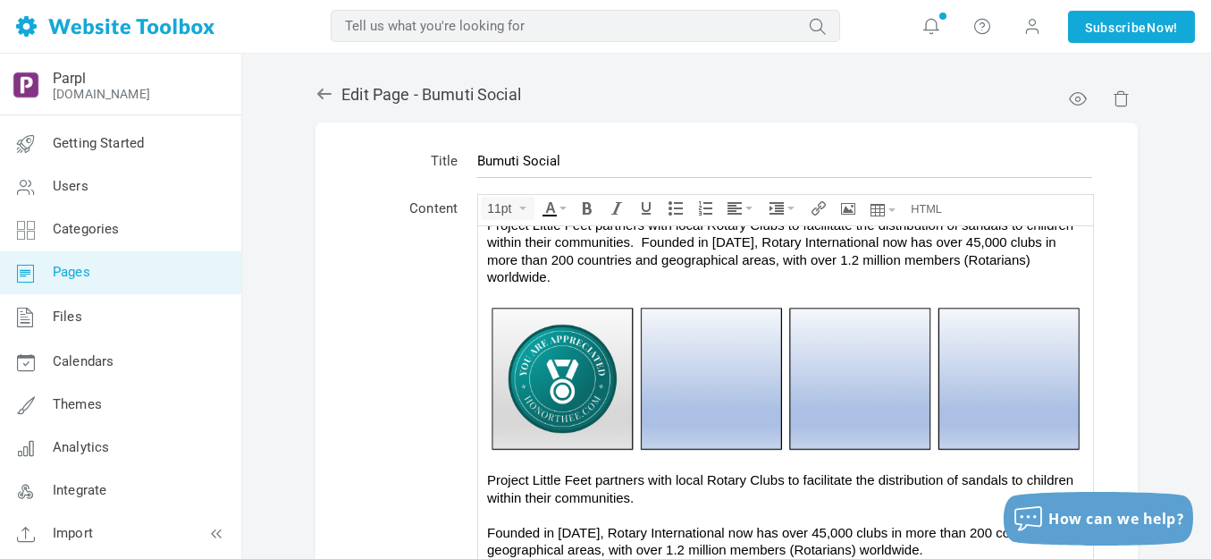
scroll to position [1009, 0]
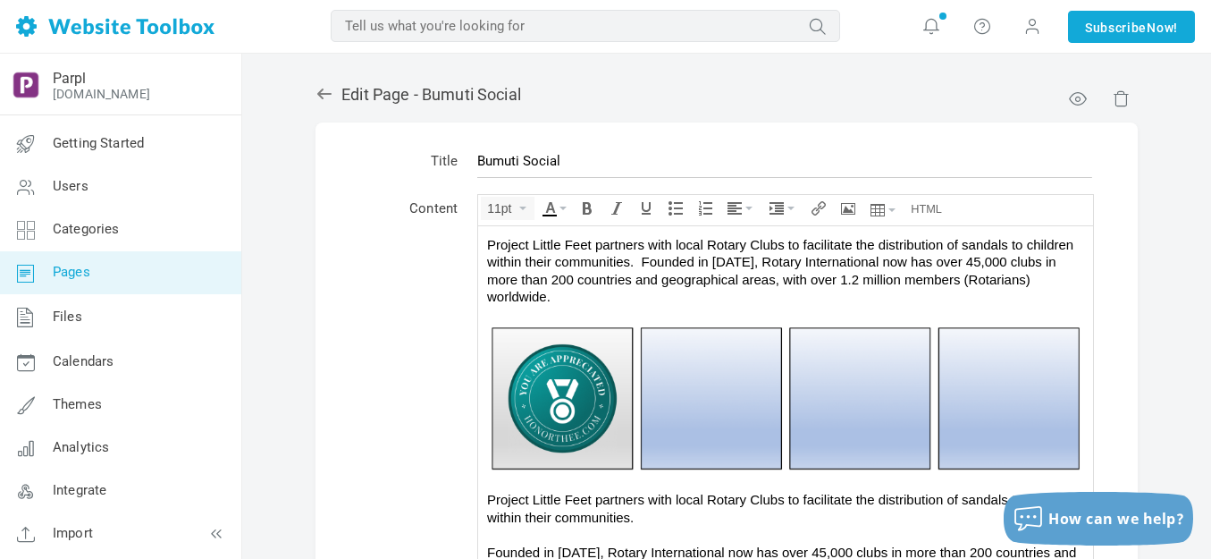
click at [649, 364] on img at bounding box center [785, 397] width 597 height 150
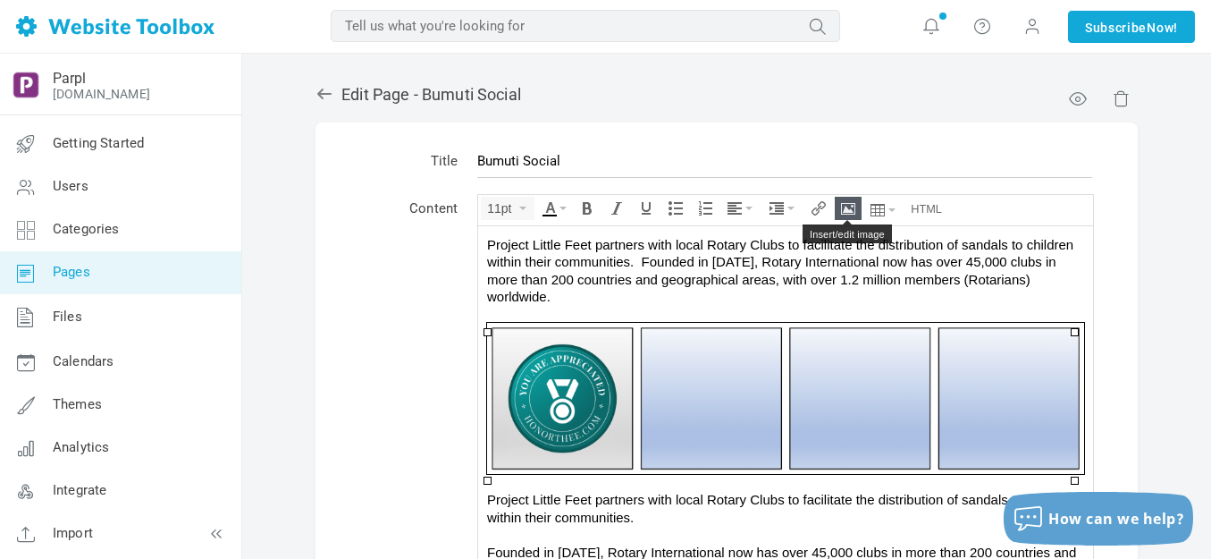
click at [844, 209] on icon "Insert/edit image" at bounding box center [848, 208] width 14 height 14
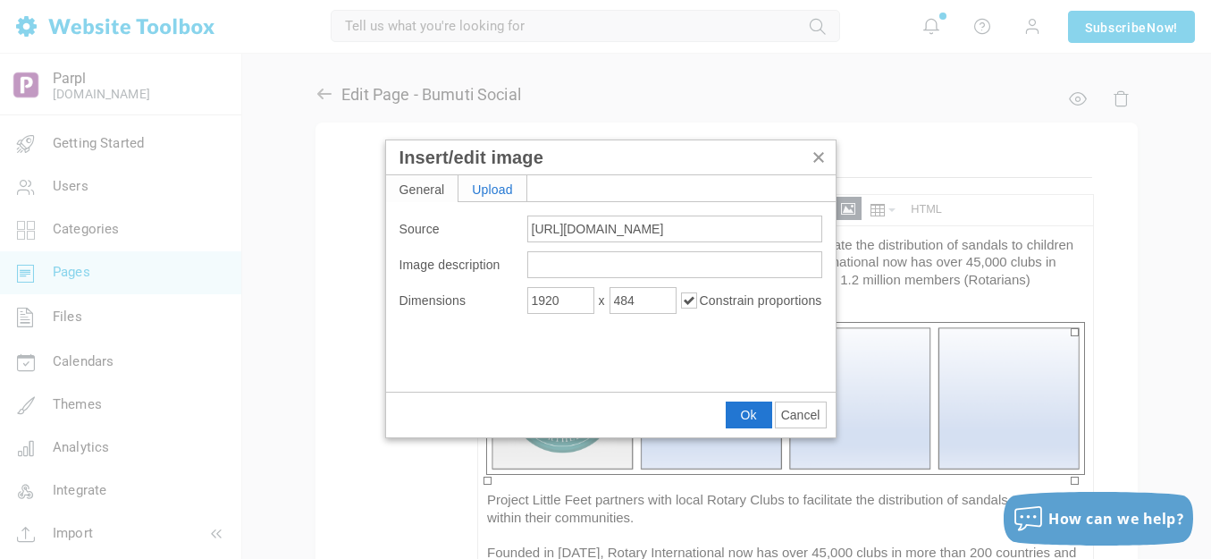
click at [497, 182] on div "Upload" at bounding box center [492, 188] width 68 height 26
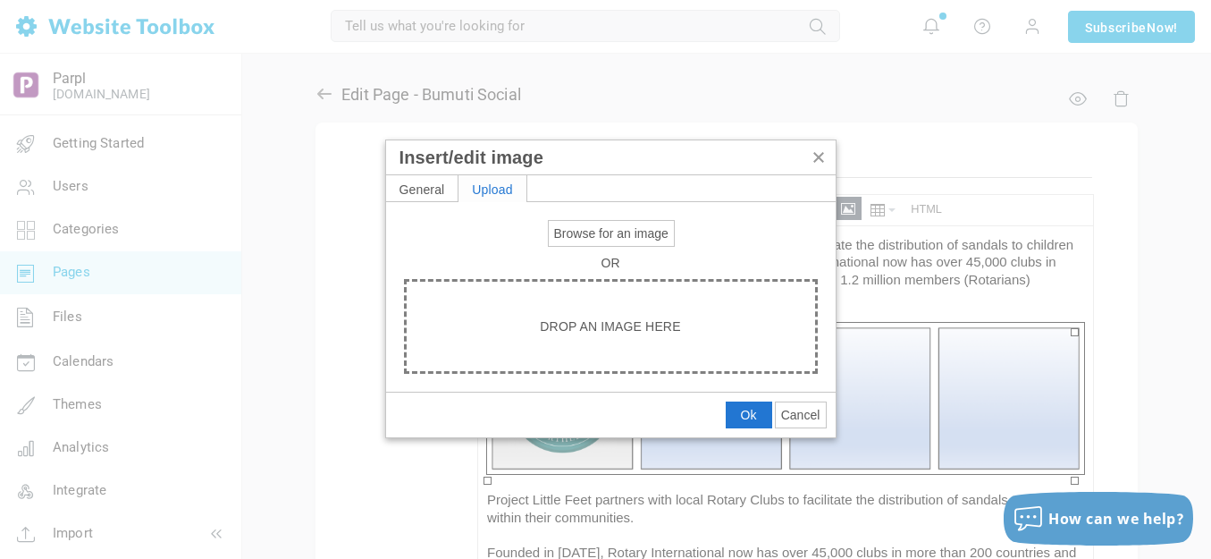
click at [592, 232] on span "Browse for an image" at bounding box center [611, 233] width 114 height 14
type input "C:\fakepath\Slide1.PNG"
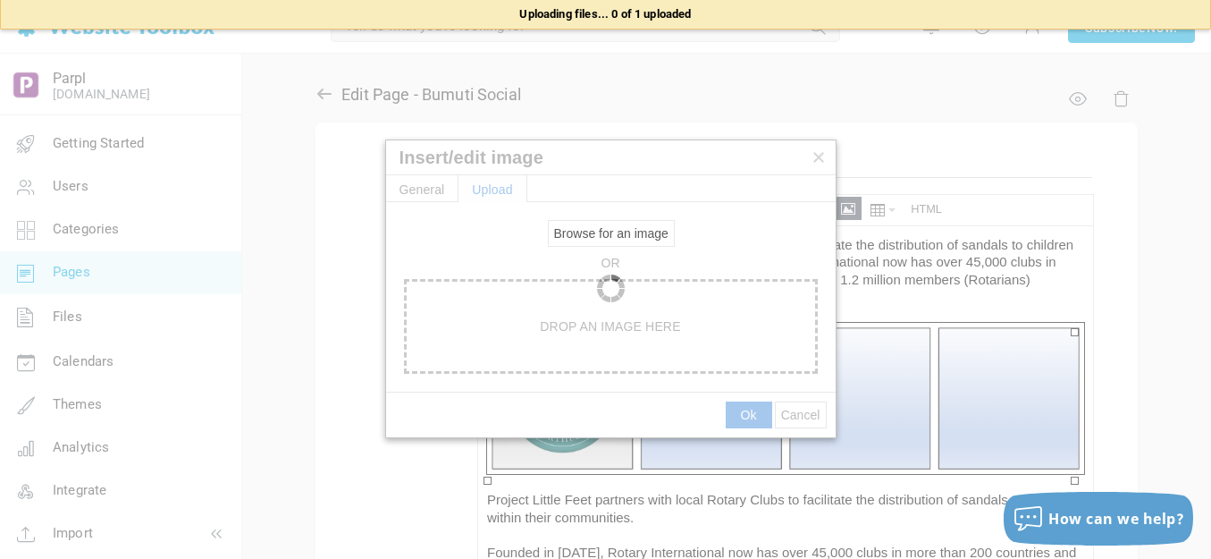
type input "[URL][DOMAIN_NAME]"
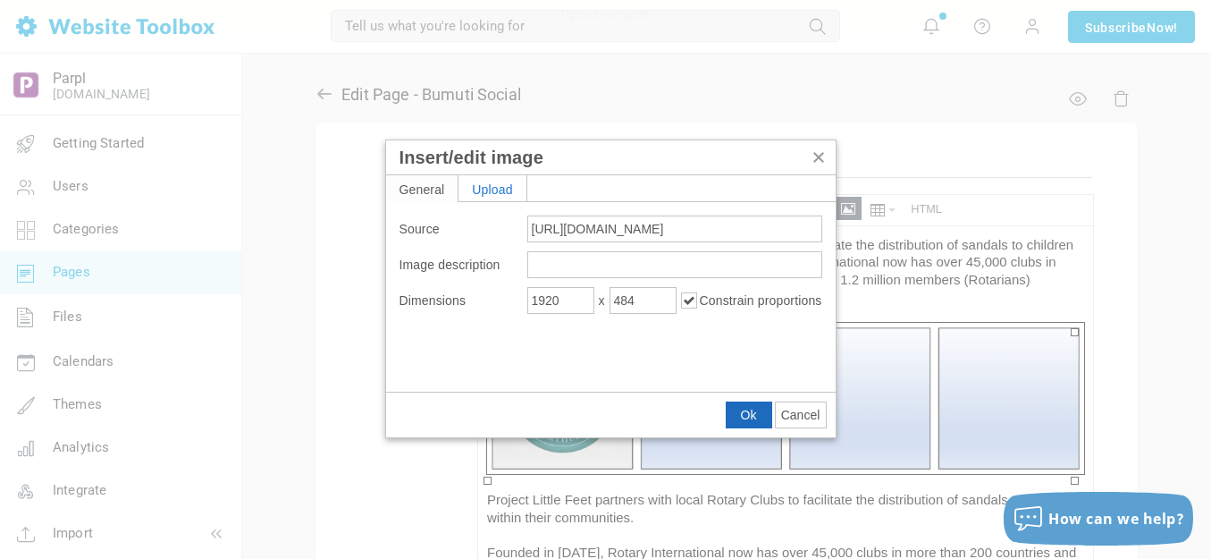
drag, startPoint x: 755, startPoint y: 414, endPoint x: 278, endPoint y: 188, distance: 528.1
click at [755, 414] on span "Ok" at bounding box center [749, 415] width 16 height 14
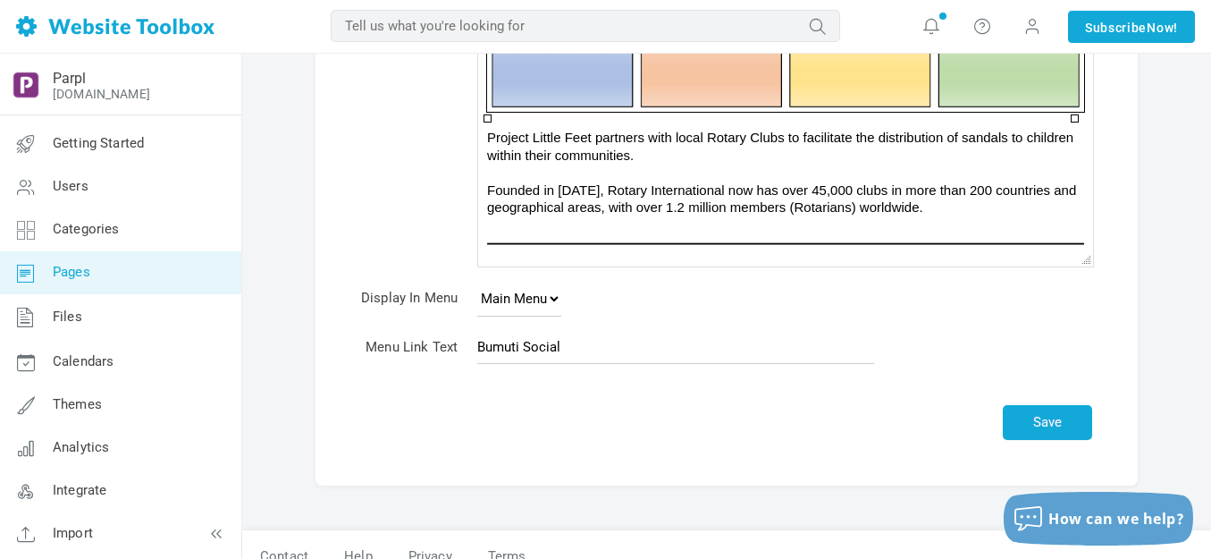
scroll to position [384, 0]
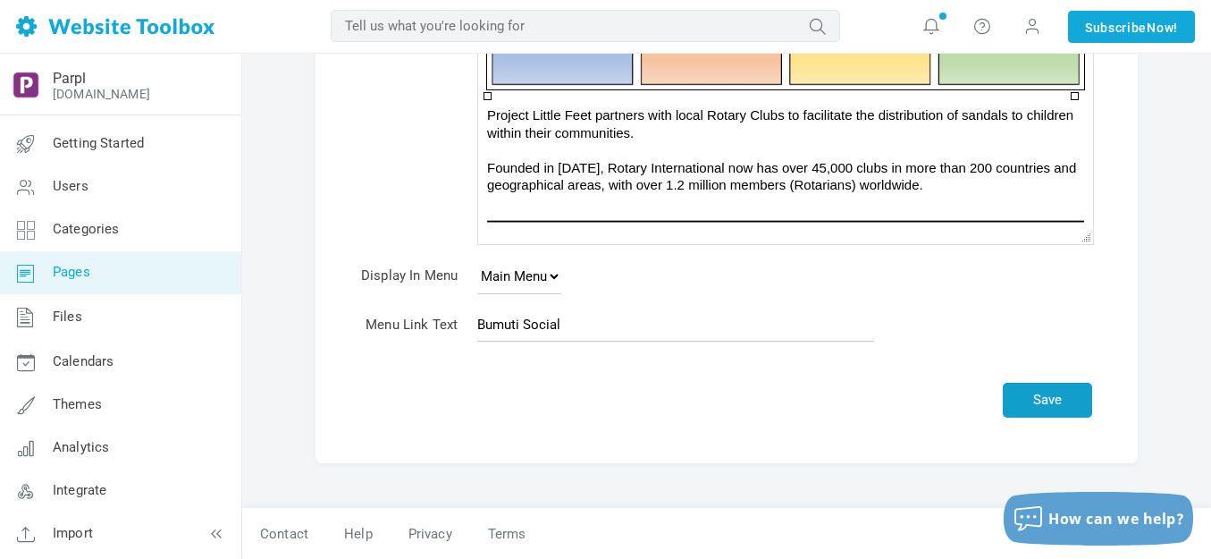
click at [1058, 397] on button "Save" at bounding box center [1047, 399] width 89 height 35
